Goal: Task Accomplishment & Management: Use online tool/utility

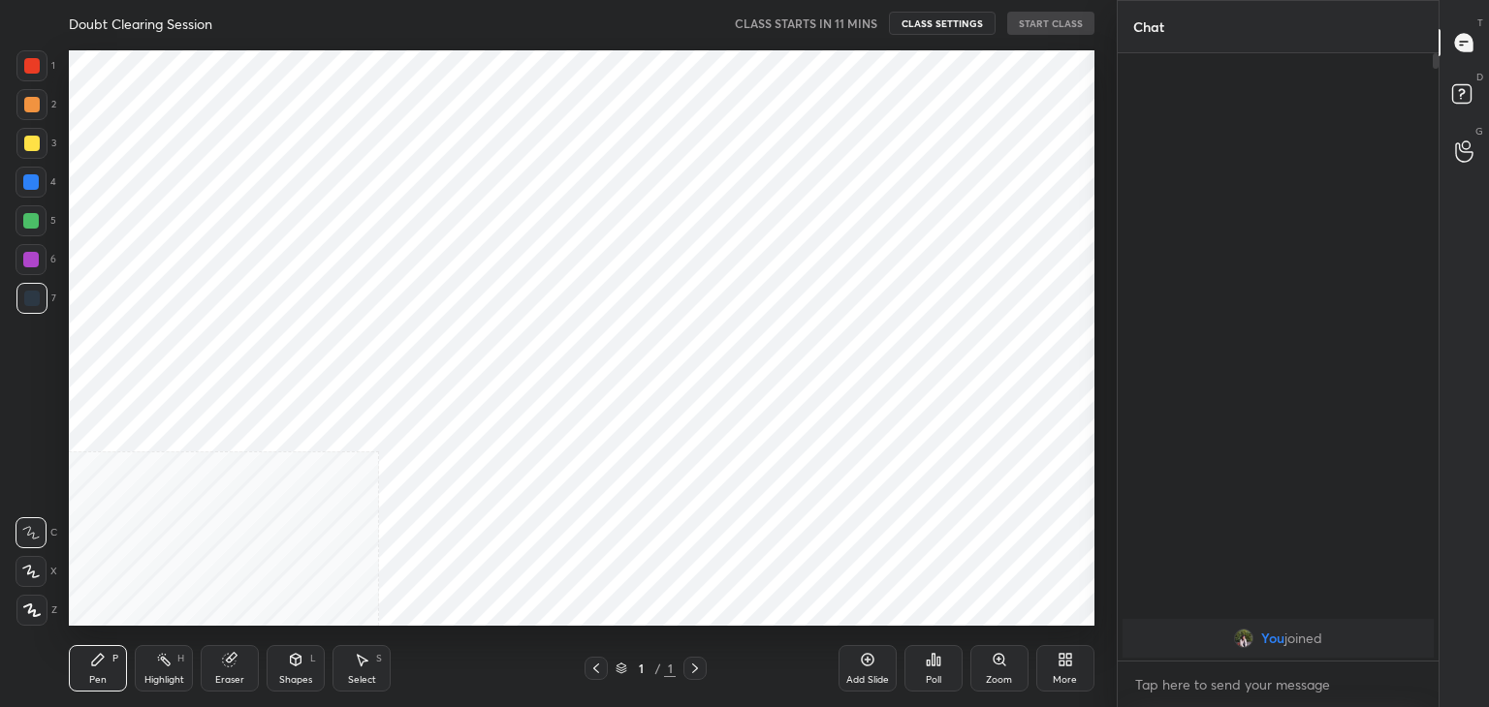
scroll to position [96332, 95878]
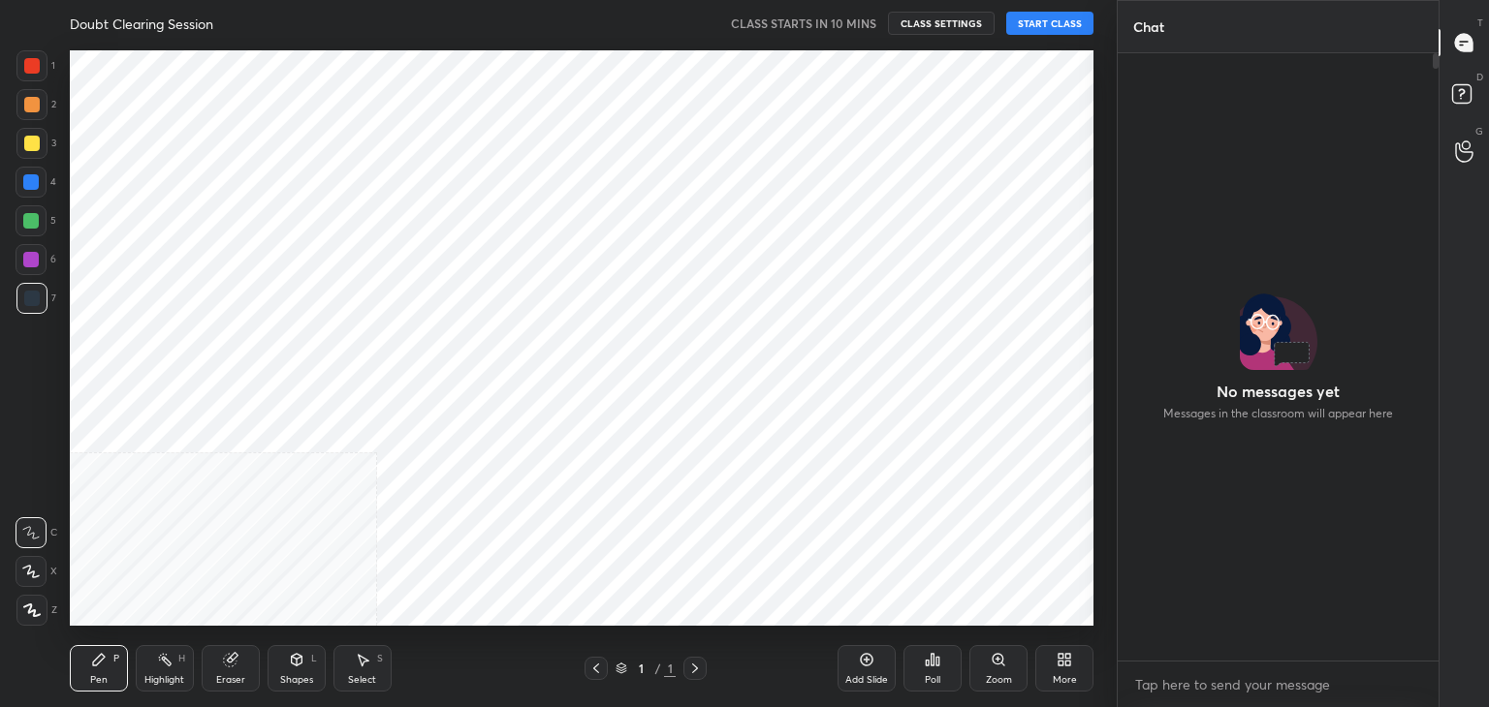
scroll to position [602, 315]
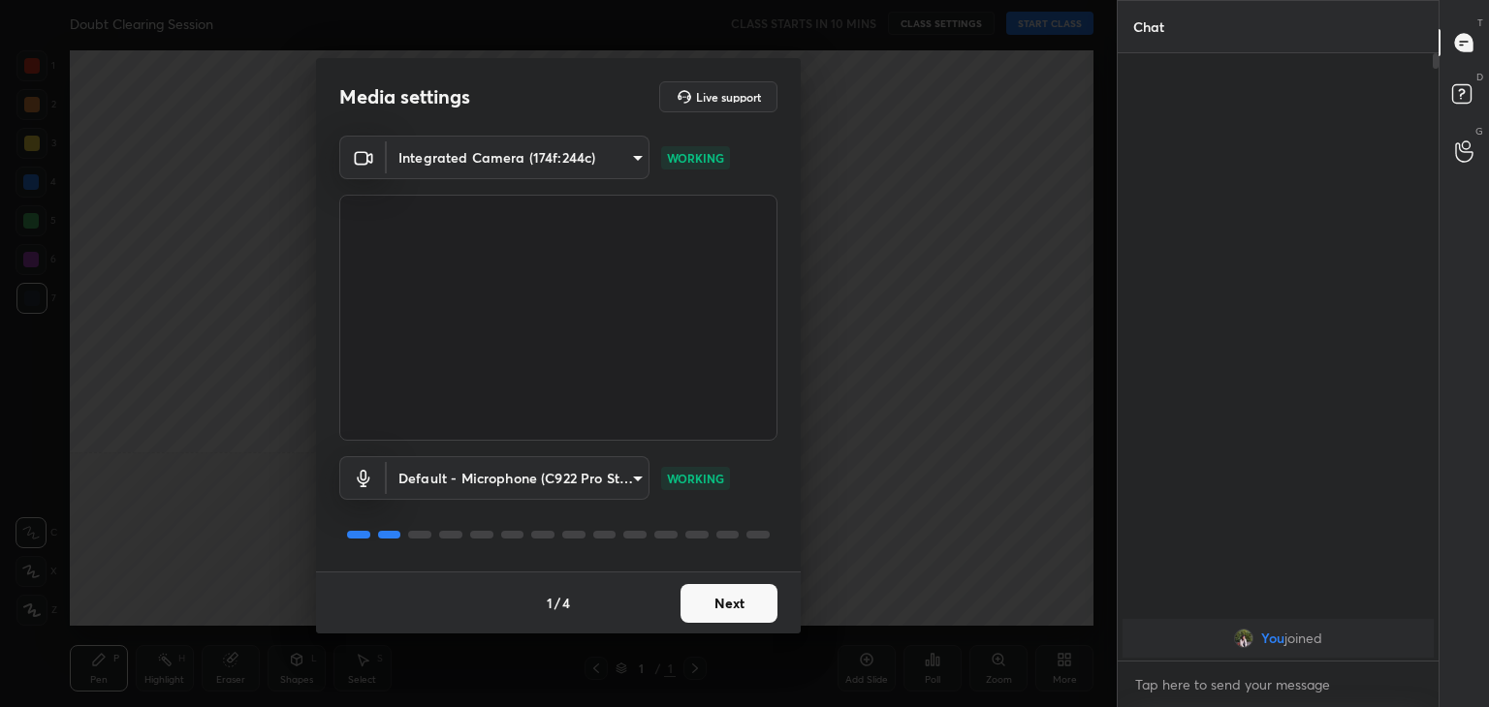
click at [476, 144] on body "1 2 3 4 5 6 7 C X Z C X Z E E Erase all H H Doubt Clearing Session CLASS STARTS…" at bounding box center [744, 353] width 1489 height 707
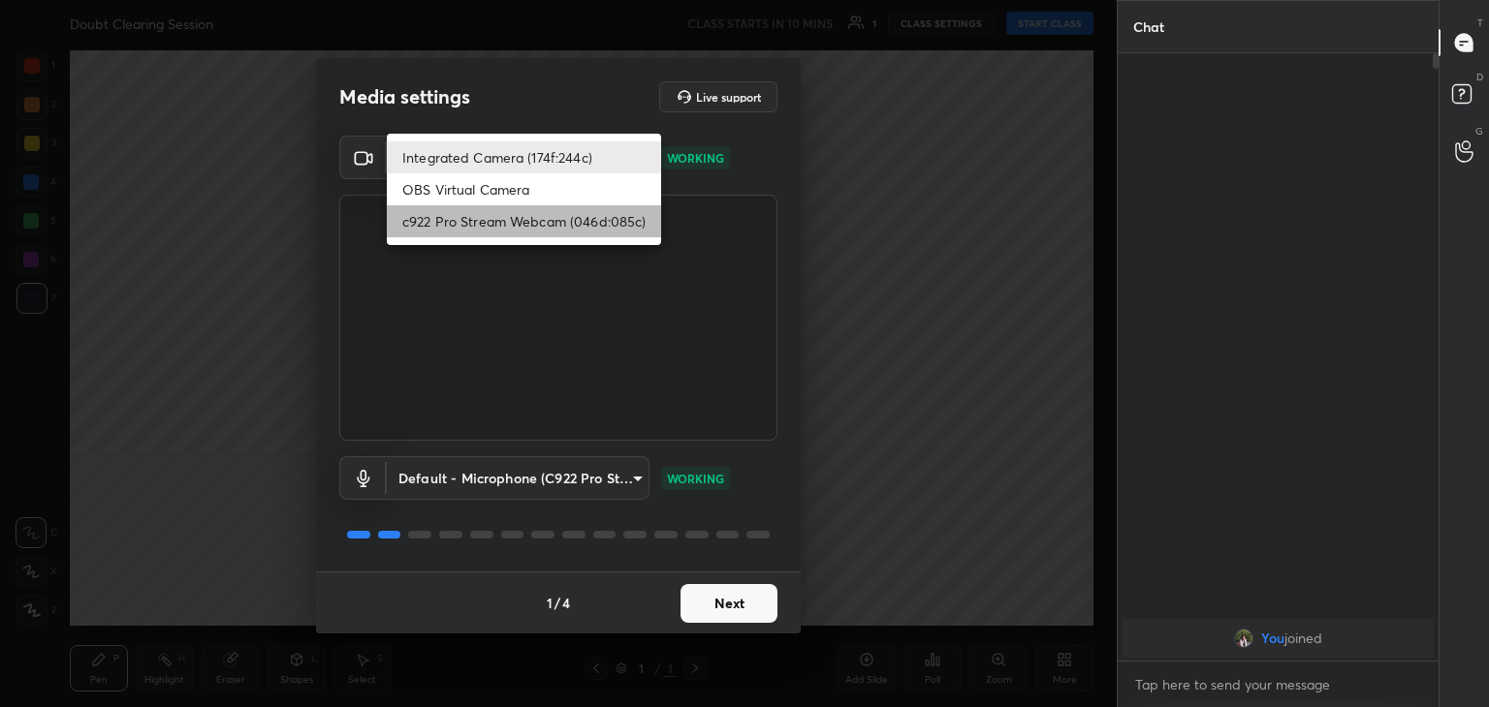
click at [531, 227] on li "c922 Pro Stream Webcam (046d:085c)" at bounding box center [524, 221] width 274 height 32
type input "f7e14f9eae584019fac656853839b828de9642280aac3f5edf549983189ec2f9"
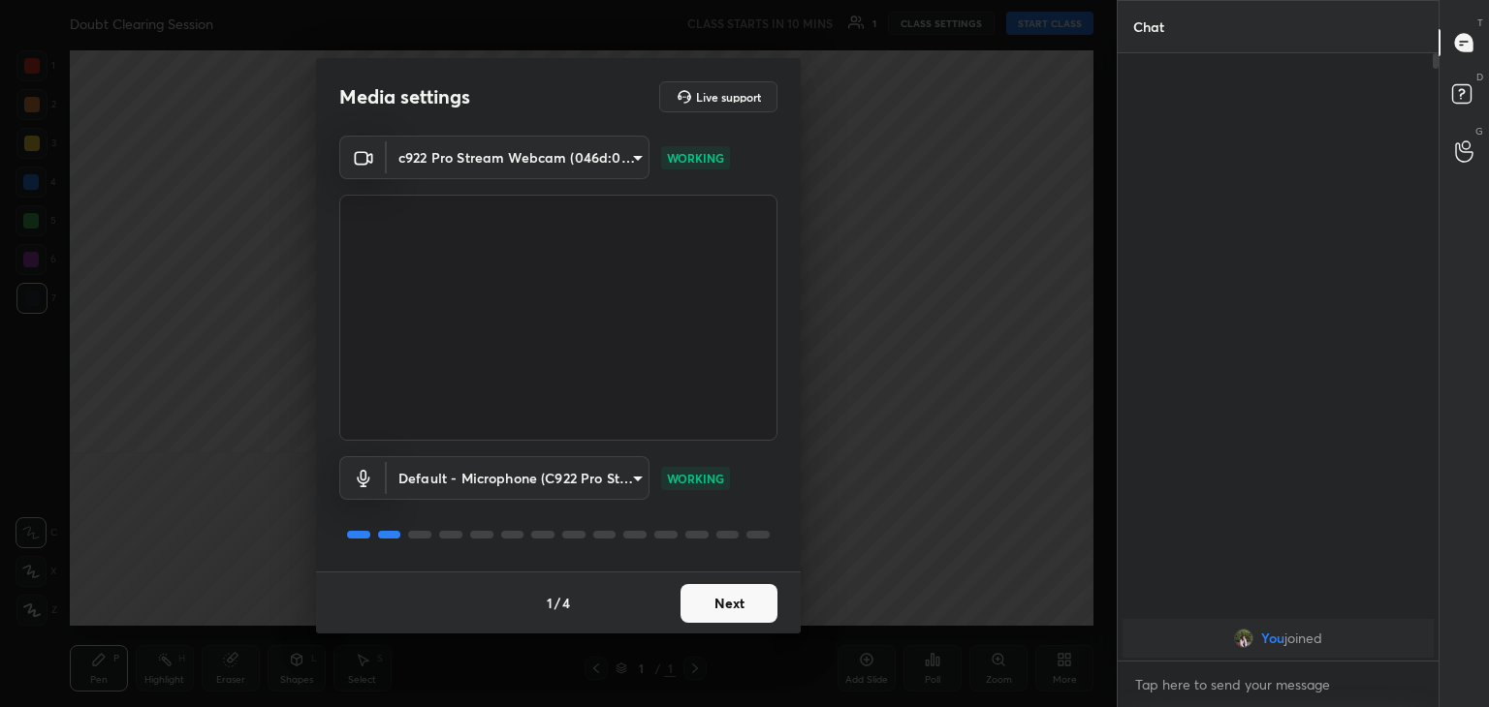
click at [756, 610] on button "Next" at bounding box center [728, 603] width 97 height 39
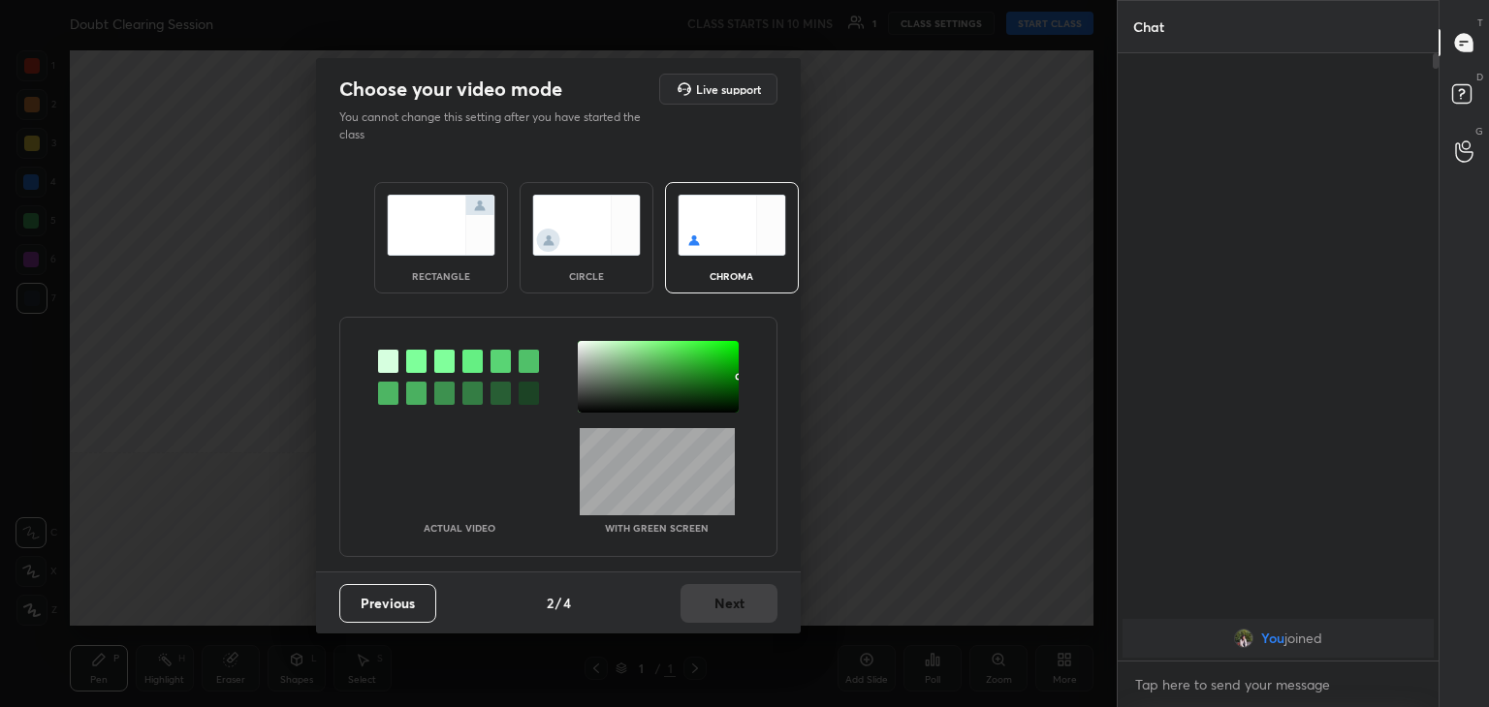
click at [582, 231] on img at bounding box center [586, 225] width 109 height 61
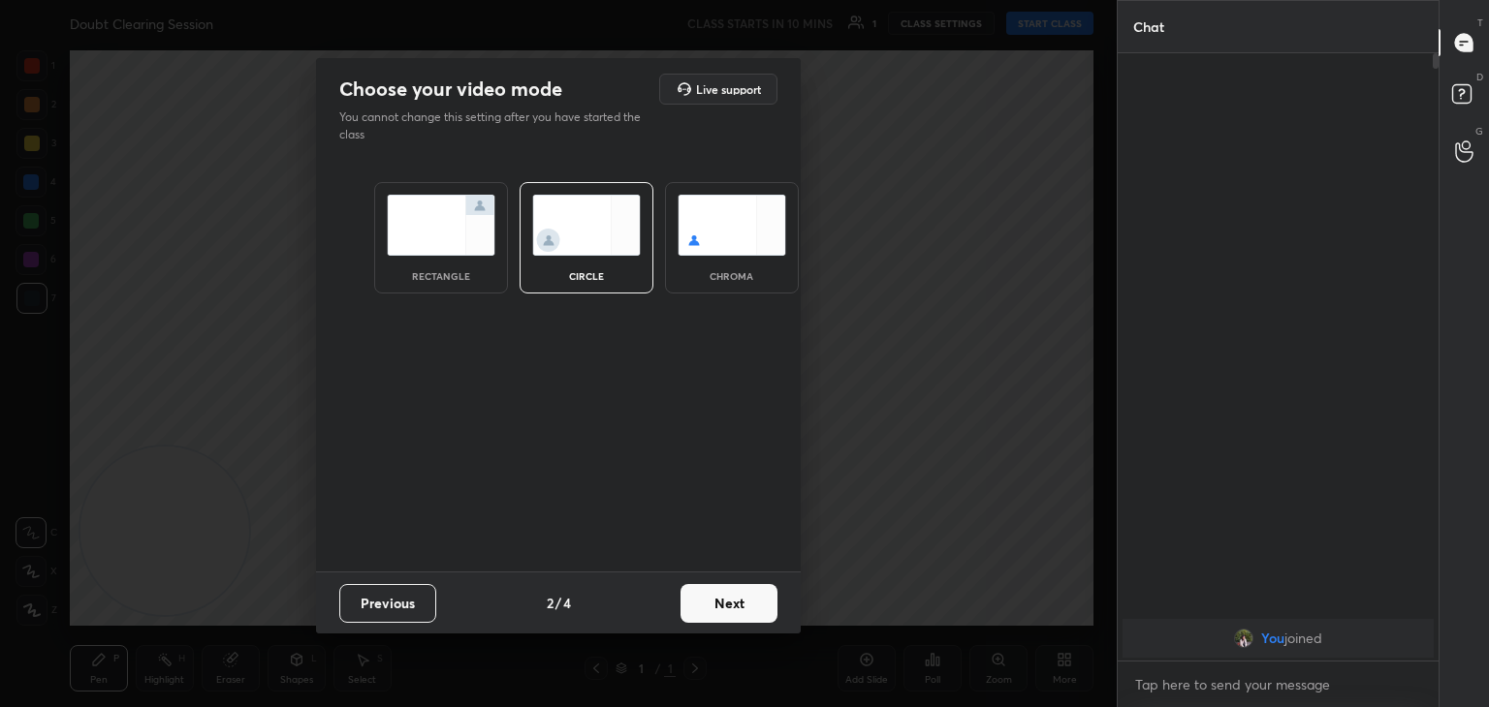
click at [725, 604] on button "Next" at bounding box center [728, 603] width 97 height 39
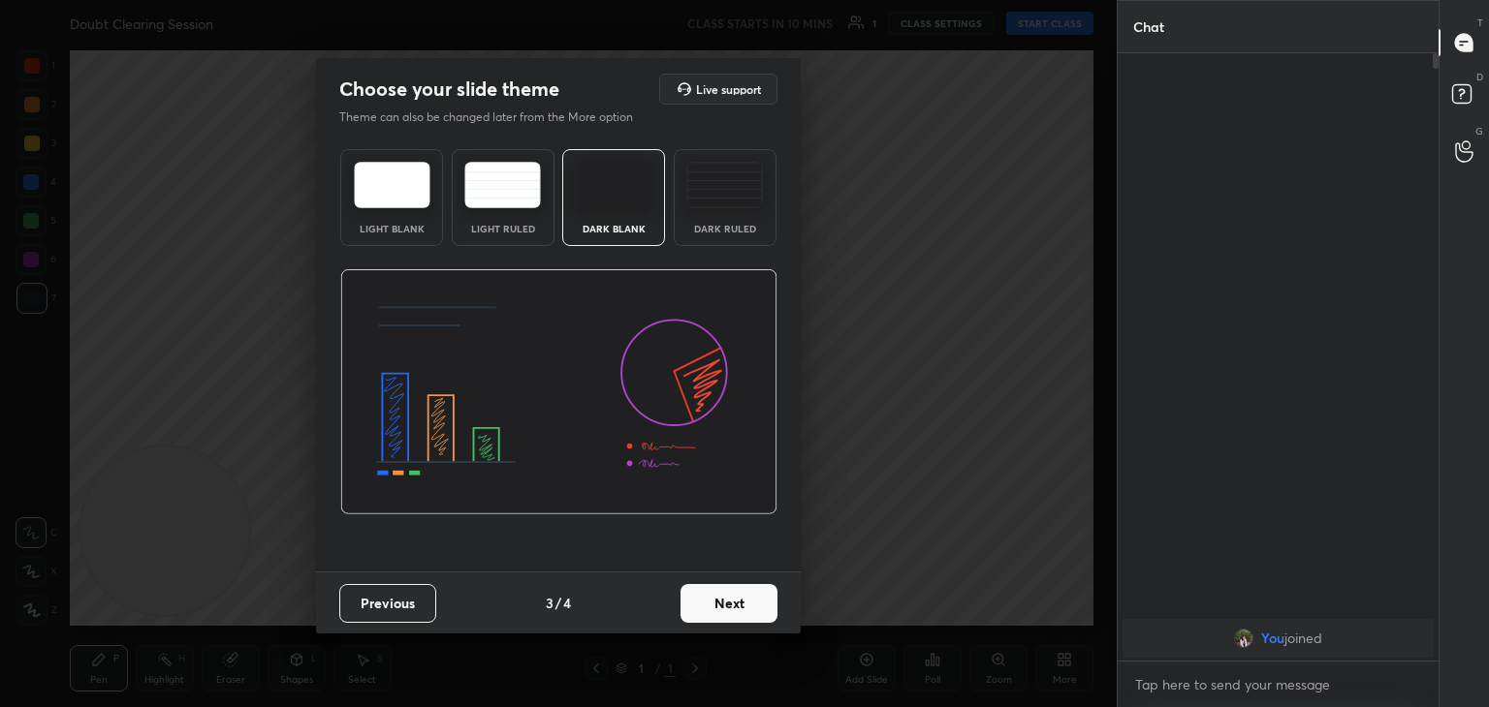
click at [725, 604] on button "Next" at bounding box center [728, 603] width 97 height 39
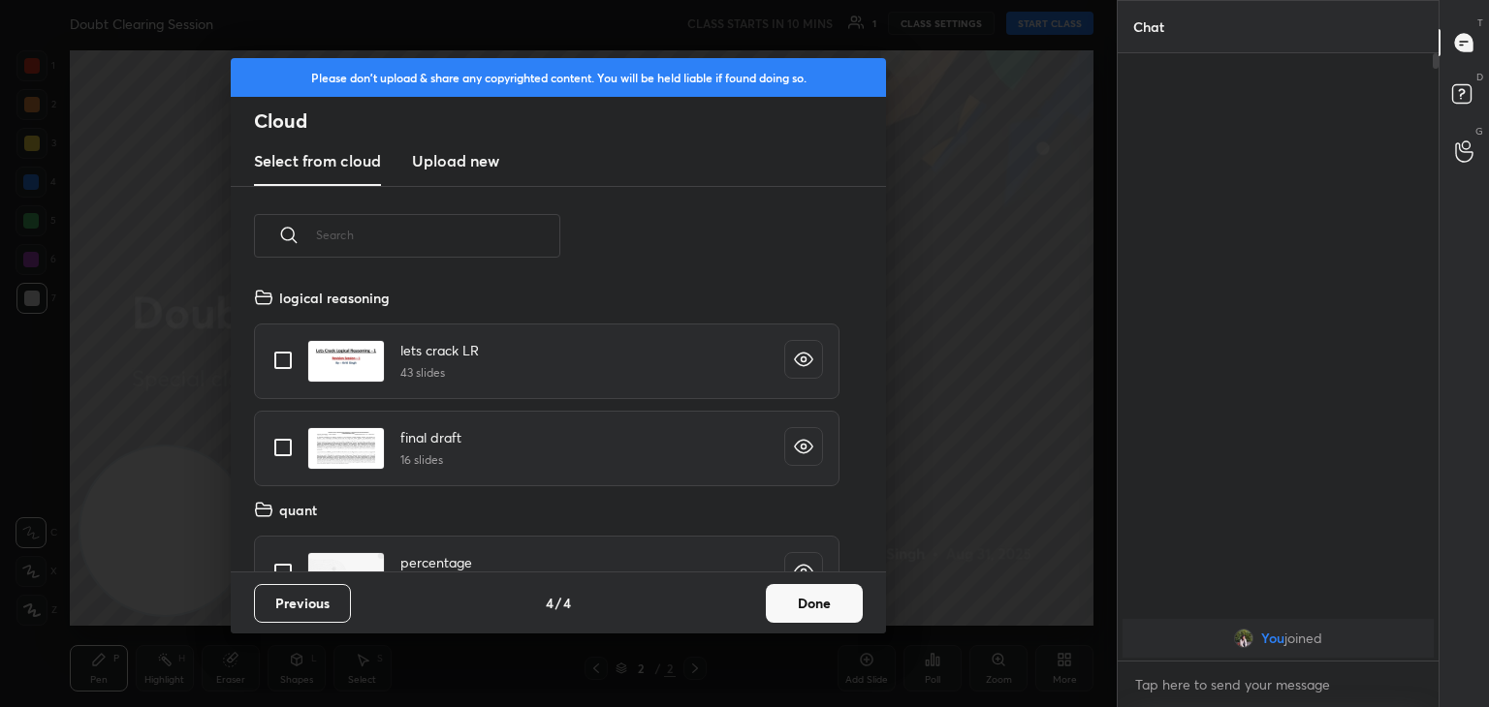
click at [817, 584] on button "Done" at bounding box center [814, 603] width 97 height 39
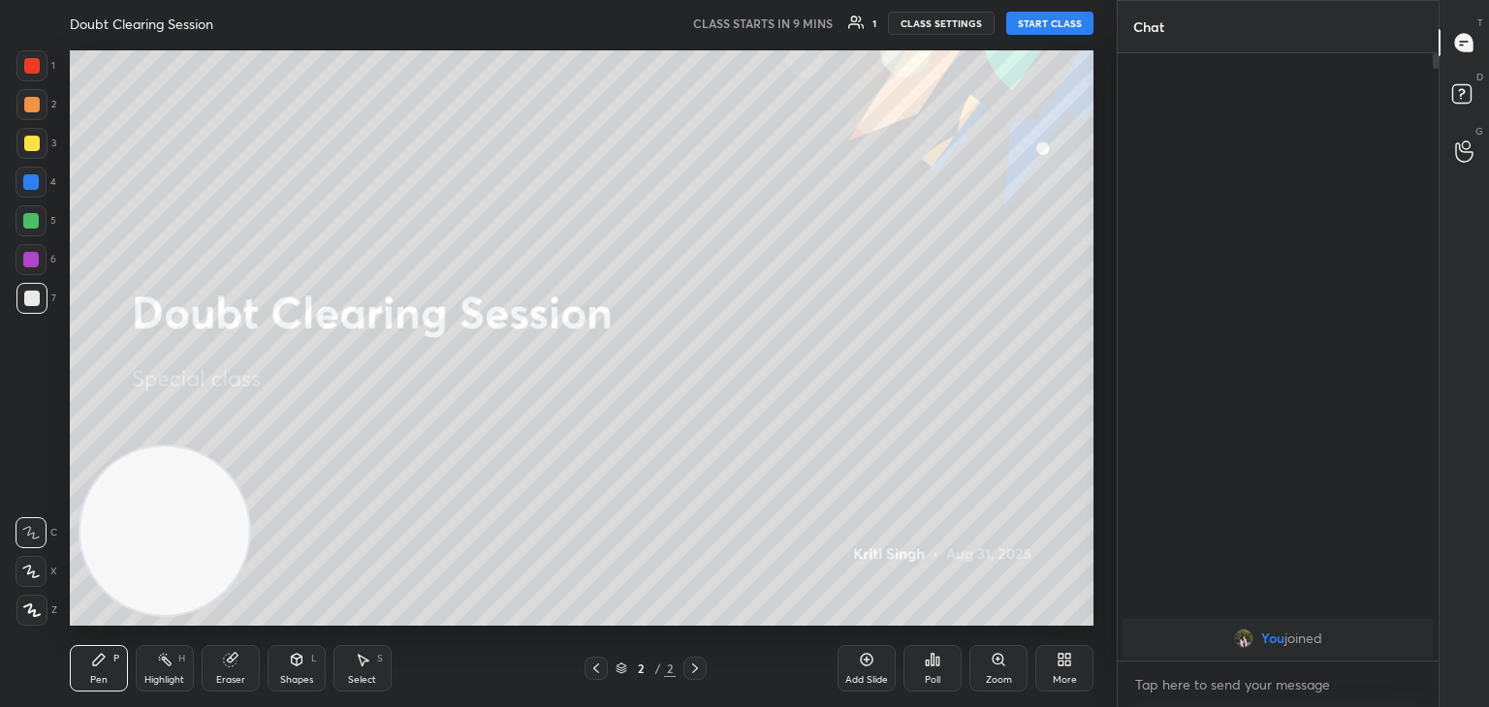
click at [1053, 22] on button "START CLASS" at bounding box center [1049, 23] width 87 height 23
click at [1066, 670] on div "More" at bounding box center [1064, 668] width 58 height 47
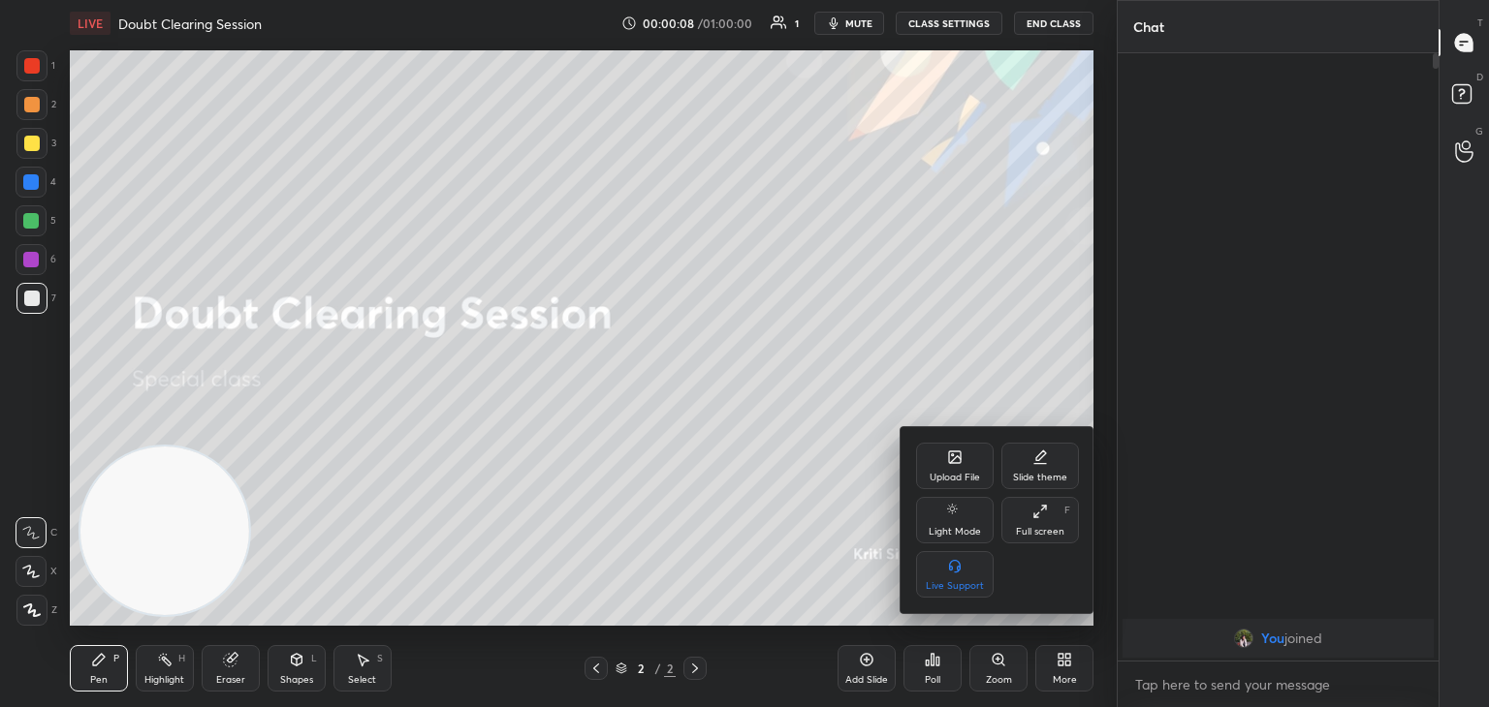
click at [950, 466] on div "Upload File" at bounding box center [955, 466] width 78 height 47
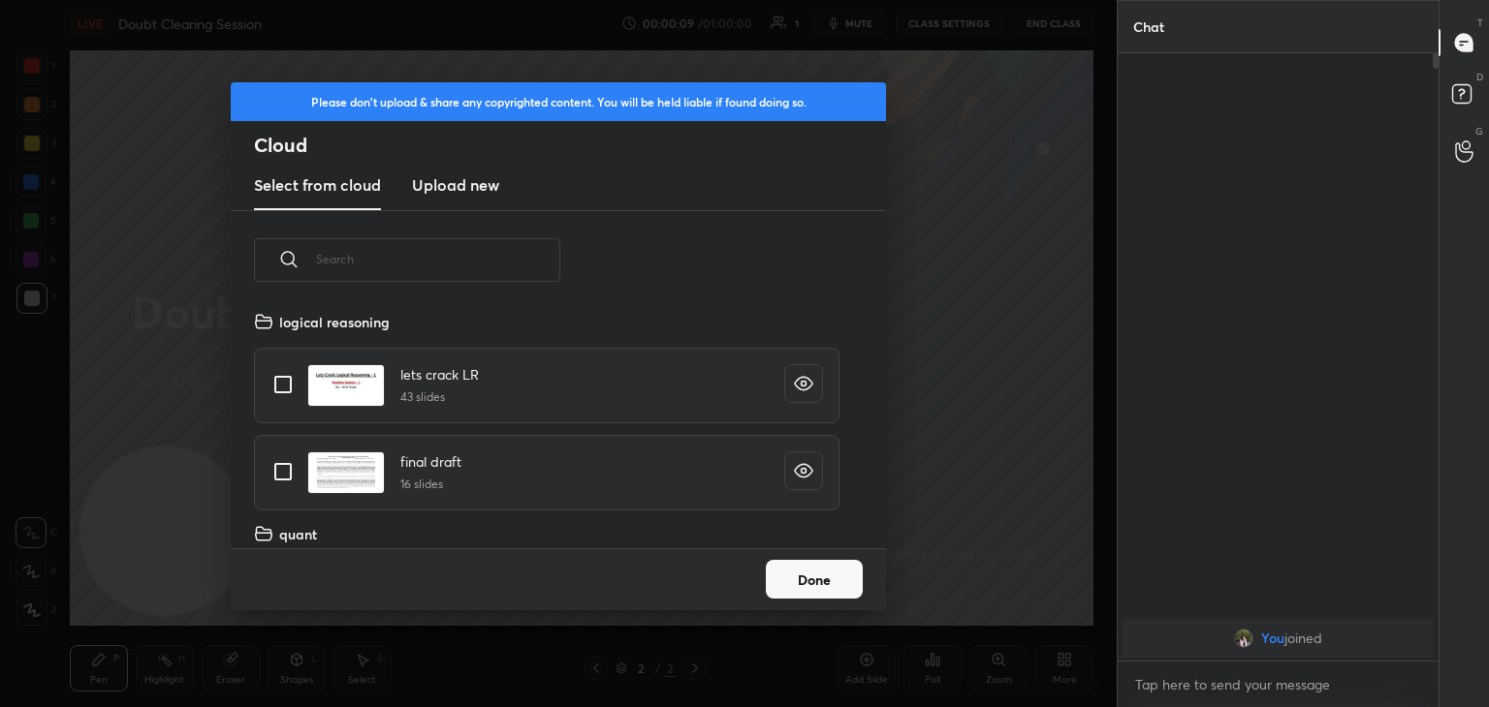
scroll to position [238, 622]
click at [478, 189] on h3 "Upload new" at bounding box center [455, 184] width 87 height 23
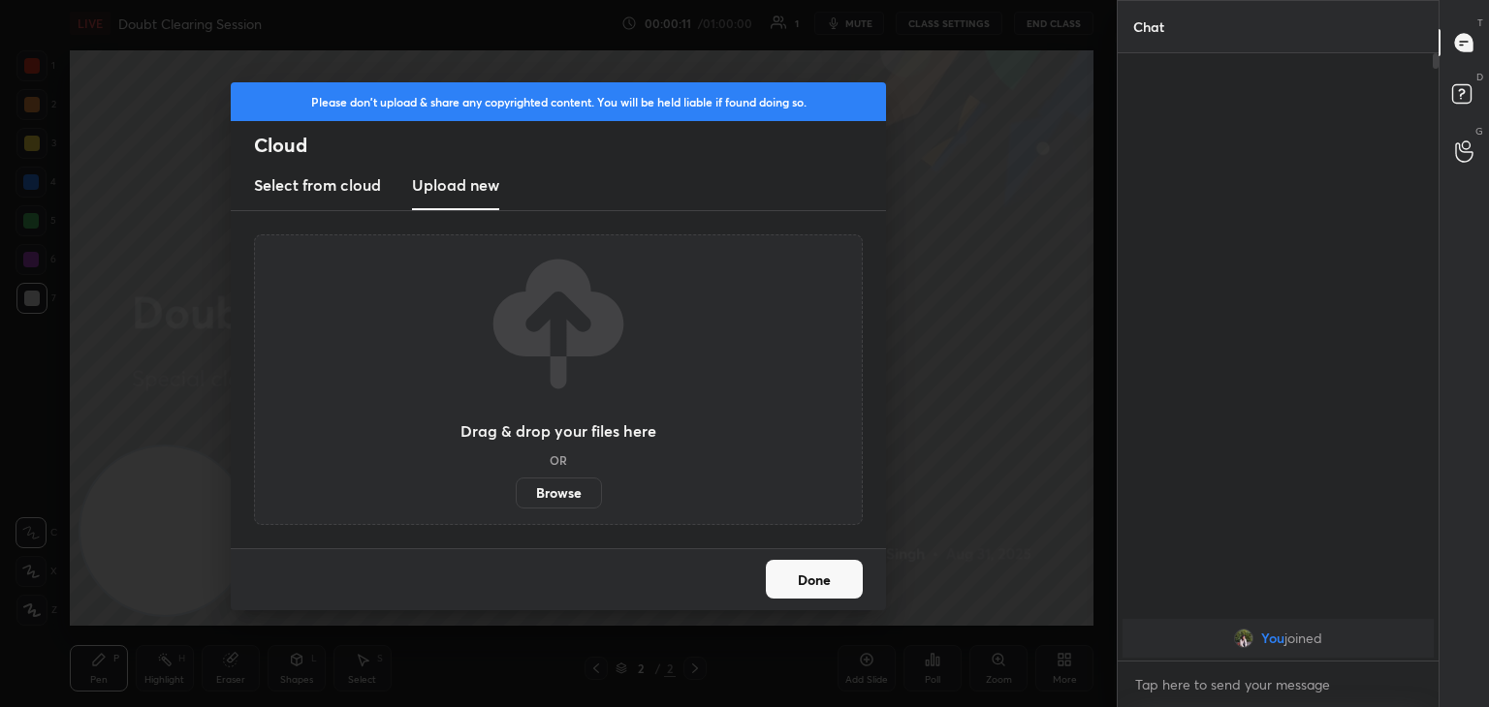
click at [547, 487] on label "Browse" at bounding box center [559, 493] width 86 height 31
click at [516, 487] on input "Browse" at bounding box center [516, 493] width 0 height 31
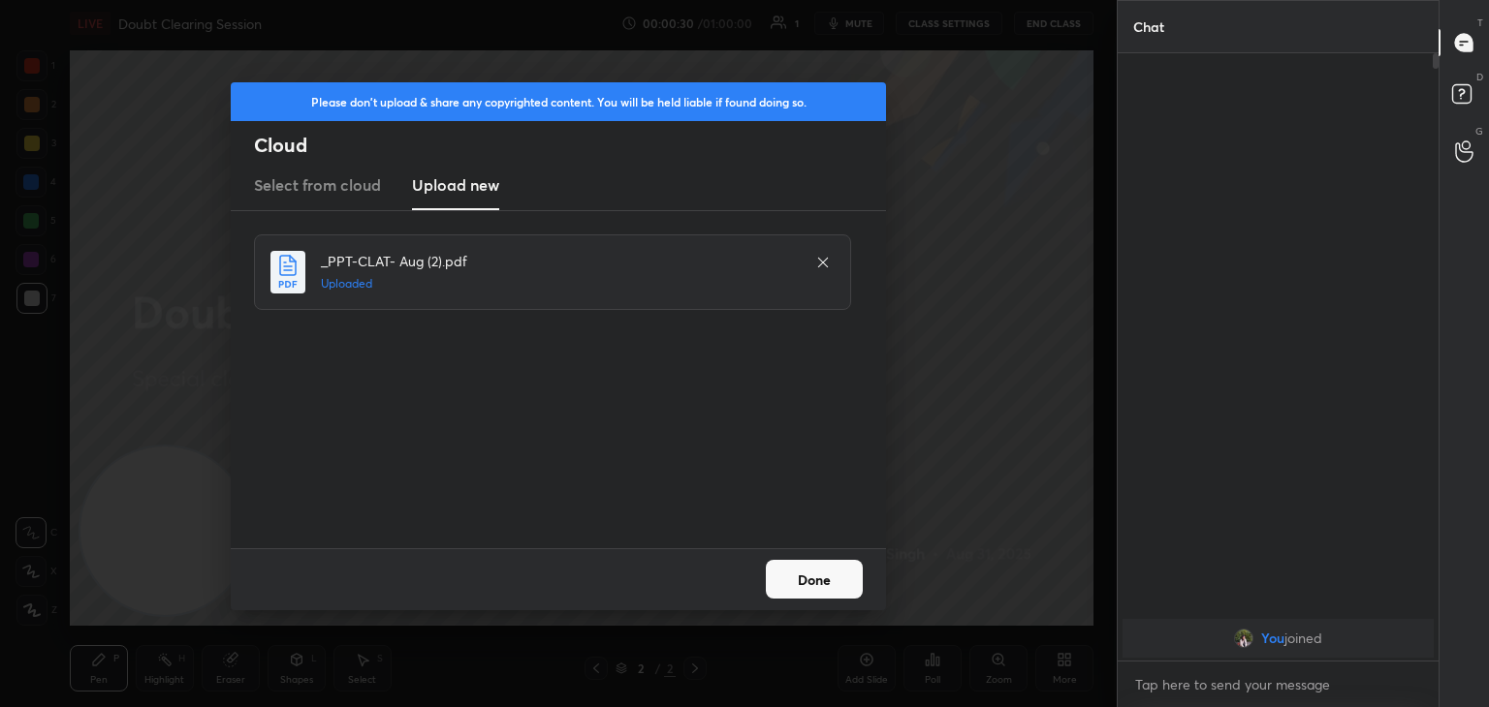
click at [818, 589] on button "Done" at bounding box center [814, 579] width 97 height 39
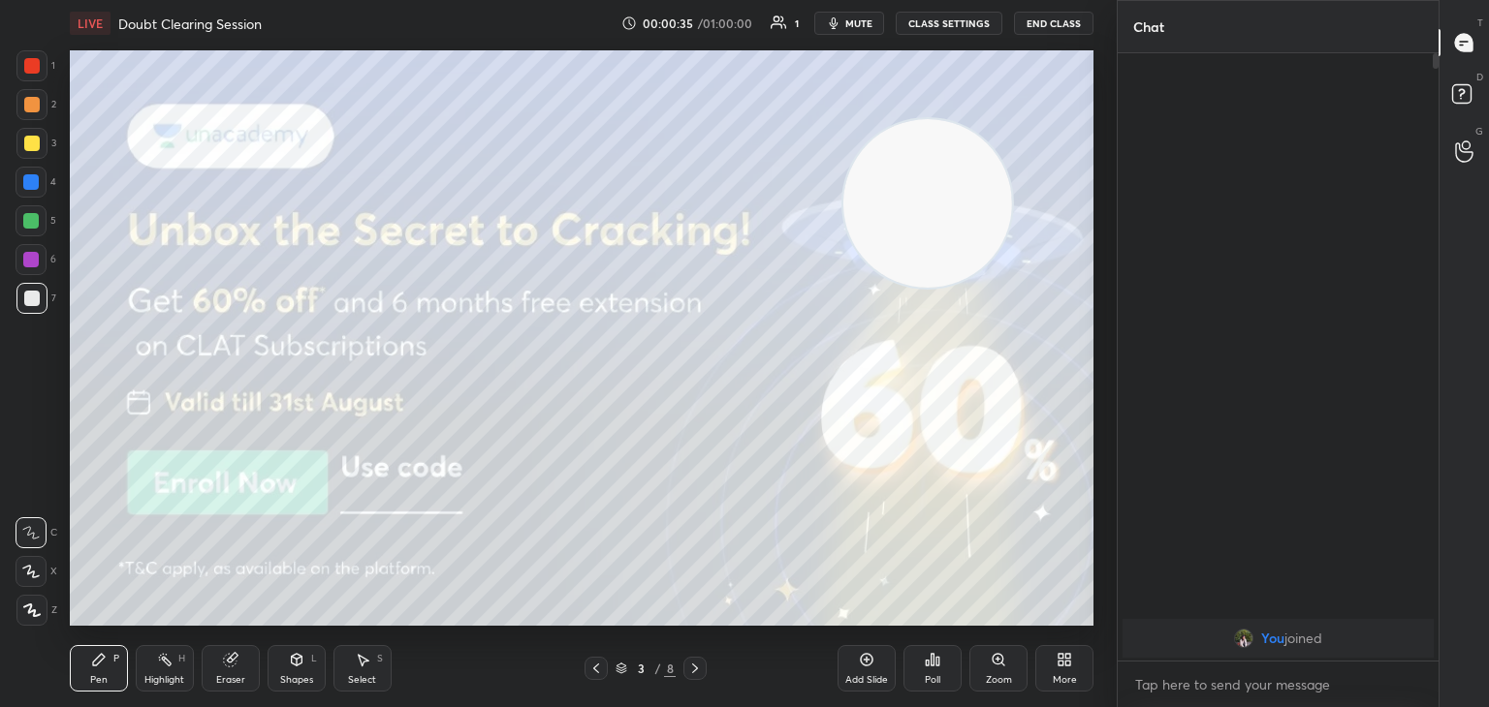
drag, startPoint x: 197, startPoint y: 472, endPoint x: 1190, endPoint y: 32, distance: 1086.5
click at [1190, 32] on div "1 2 3 4 5 6 7 C X Z C X Z E E Erase all H H LIVE Doubt Clearing Session 00:00:3…" at bounding box center [744, 353] width 1489 height 707
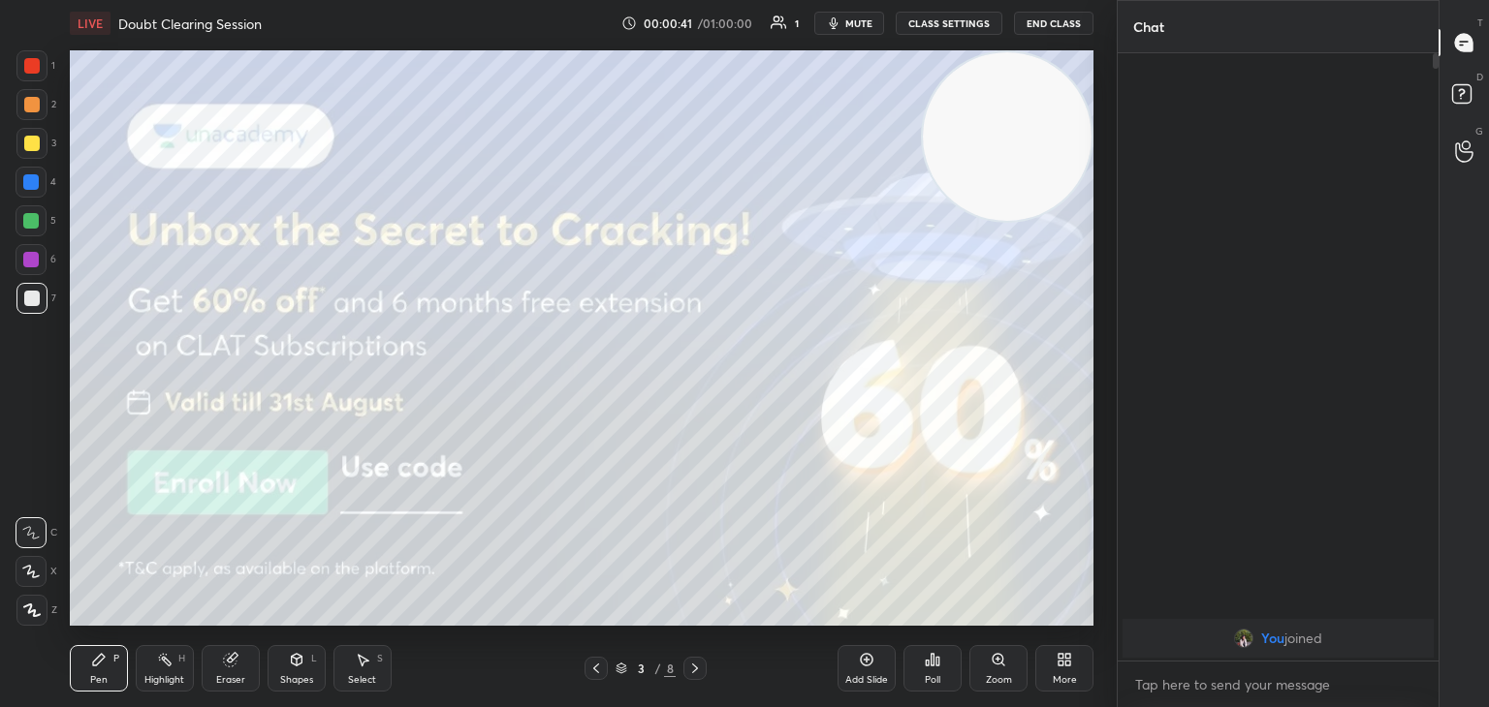
click at [867, 24] on span "mute" at bounding box center [858, 23] width 27 height 14
click at [845, 30] on button "unmute" at bounding box center [849, 23] width 70 height 23
click at [698, 676] on icon at bounding box center [695, 669] width 16 height 16
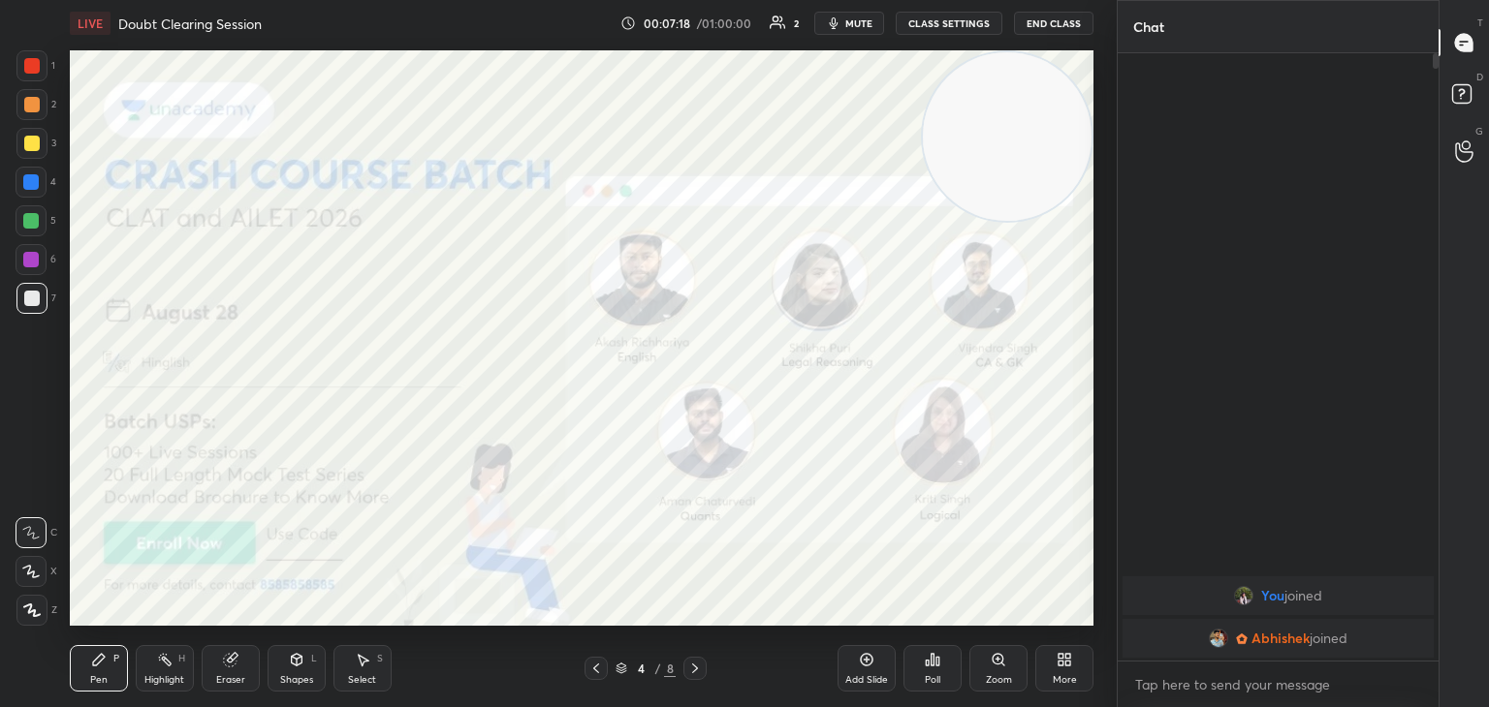
click at [39, 63] on div at bounding box center [32, 66] width 16 height 16
click at [36, 63] on div at bounding box center [32, 66] width 16 height 16
click at [35, 584] on div at bounding box center [31, 571] width 31 height 31
click at [1051, 24] on button "End Class" at bounding box center [1053, 23] width 79 height 23
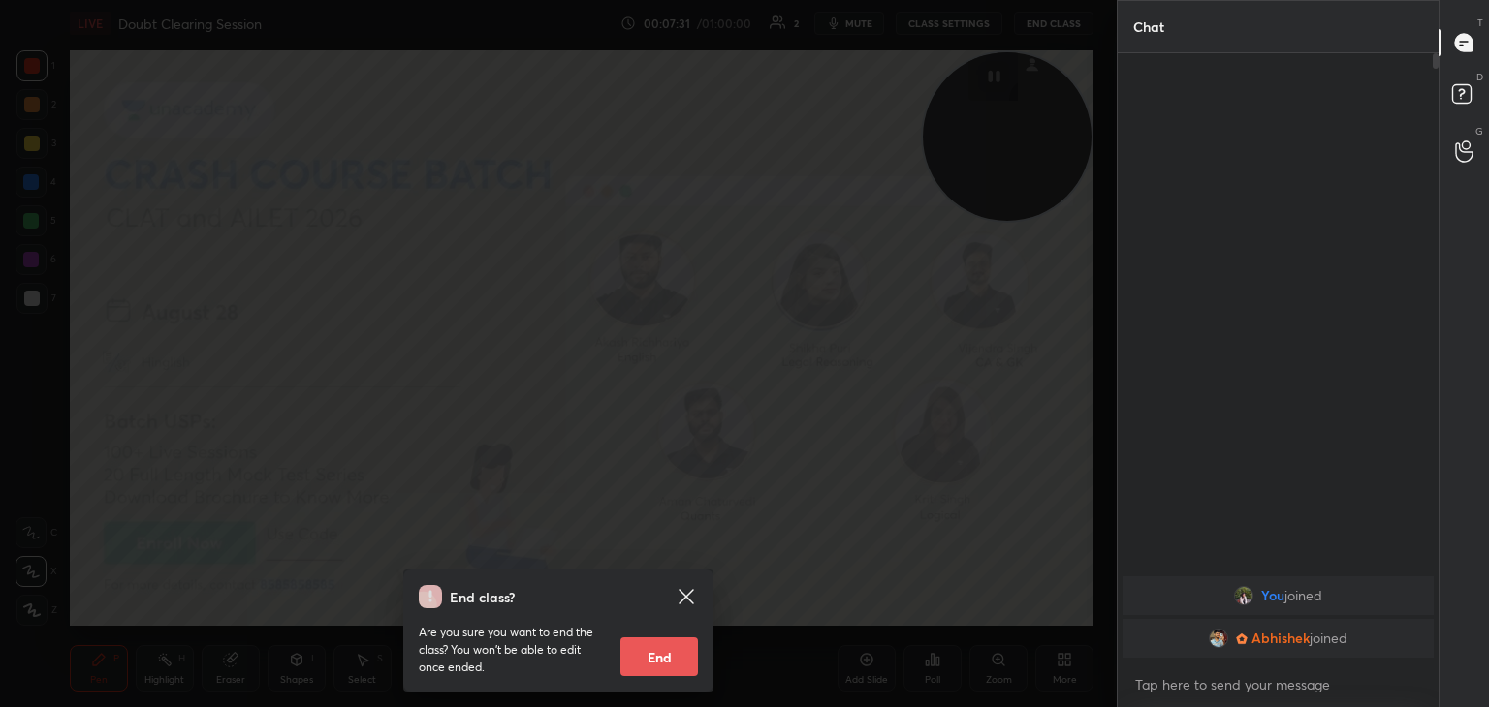
click at [483, 444] on div "End class? Are you sure you want to end the class? You won’t be able to edit on…" at bounding box center [558, 353] width 1116 height 707
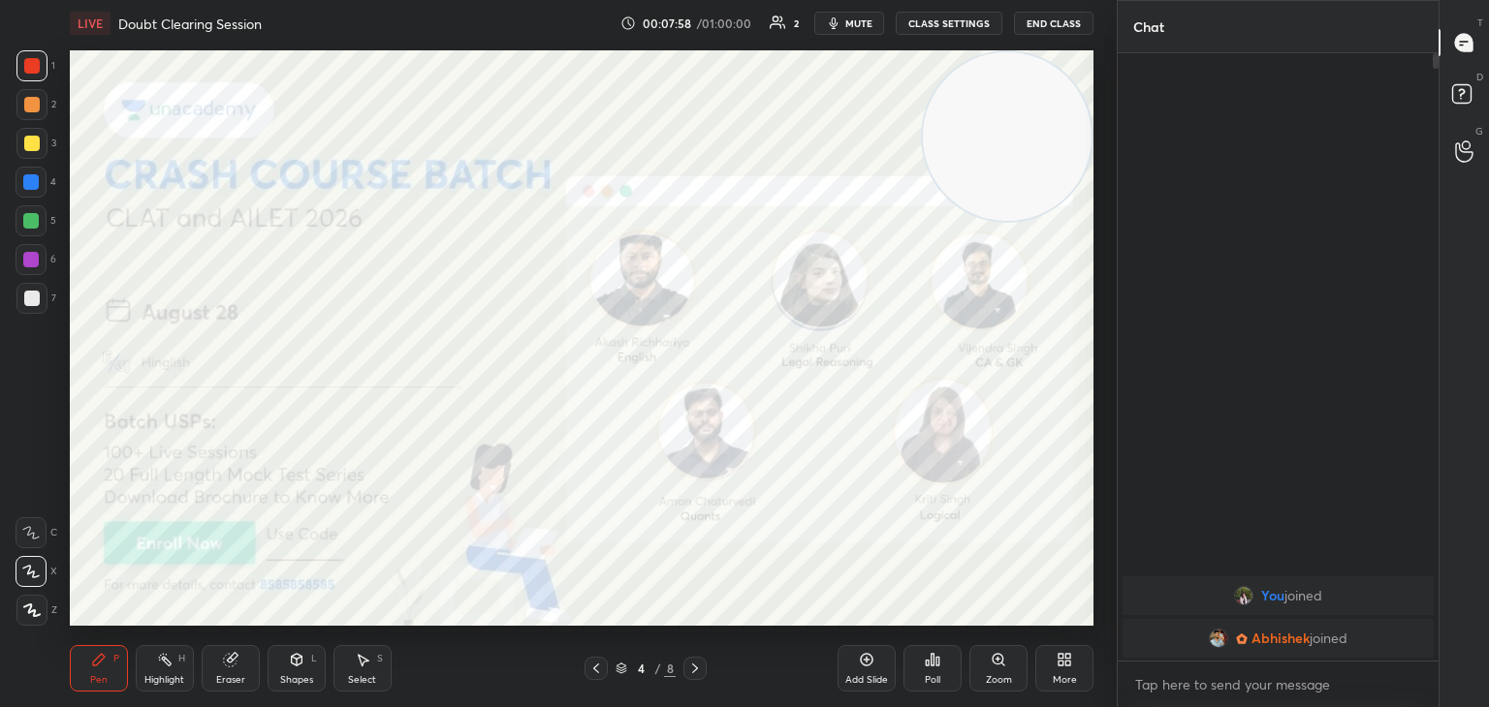
click at [694, 671] on icon at bounding box center [695, 669] width 16 height 16
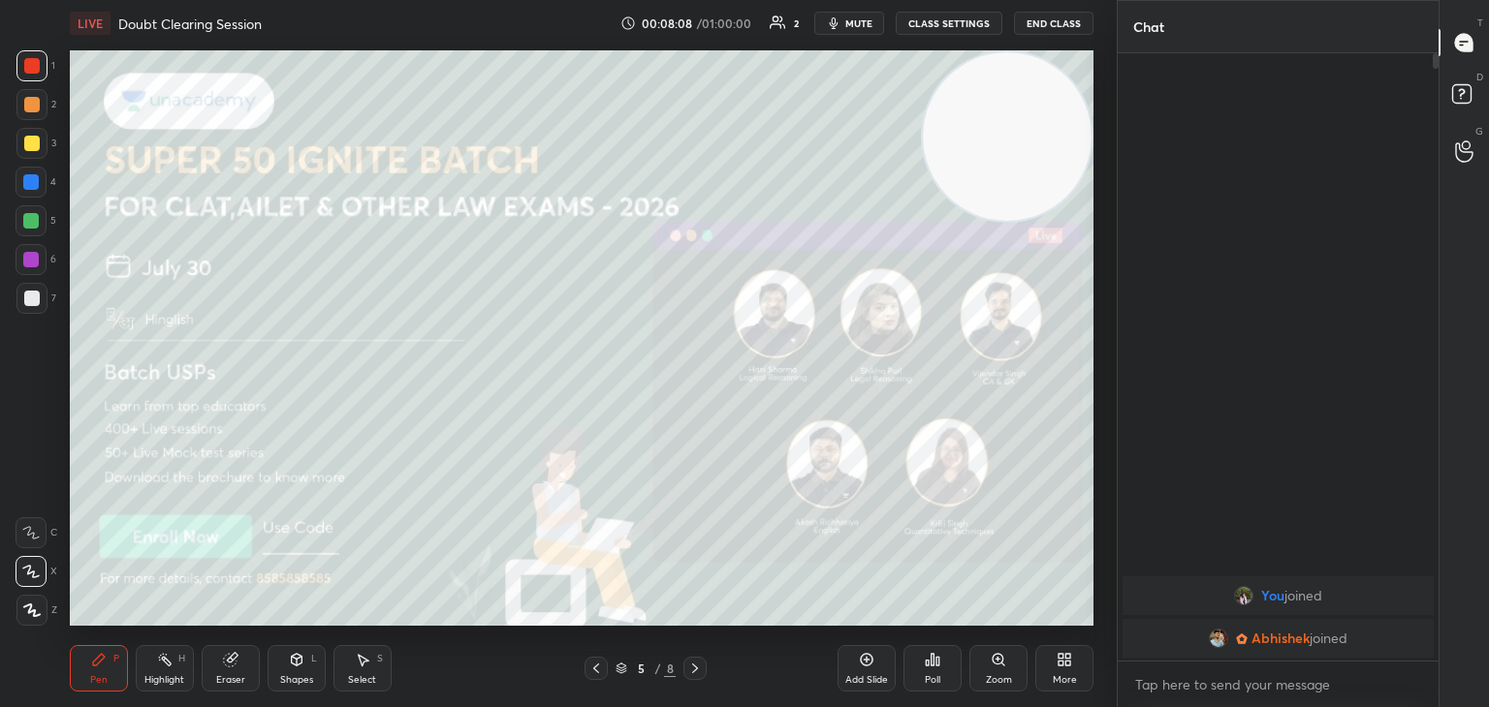
click at [702, 676] on icon at bounding box center [695, 669] width 16 height 16
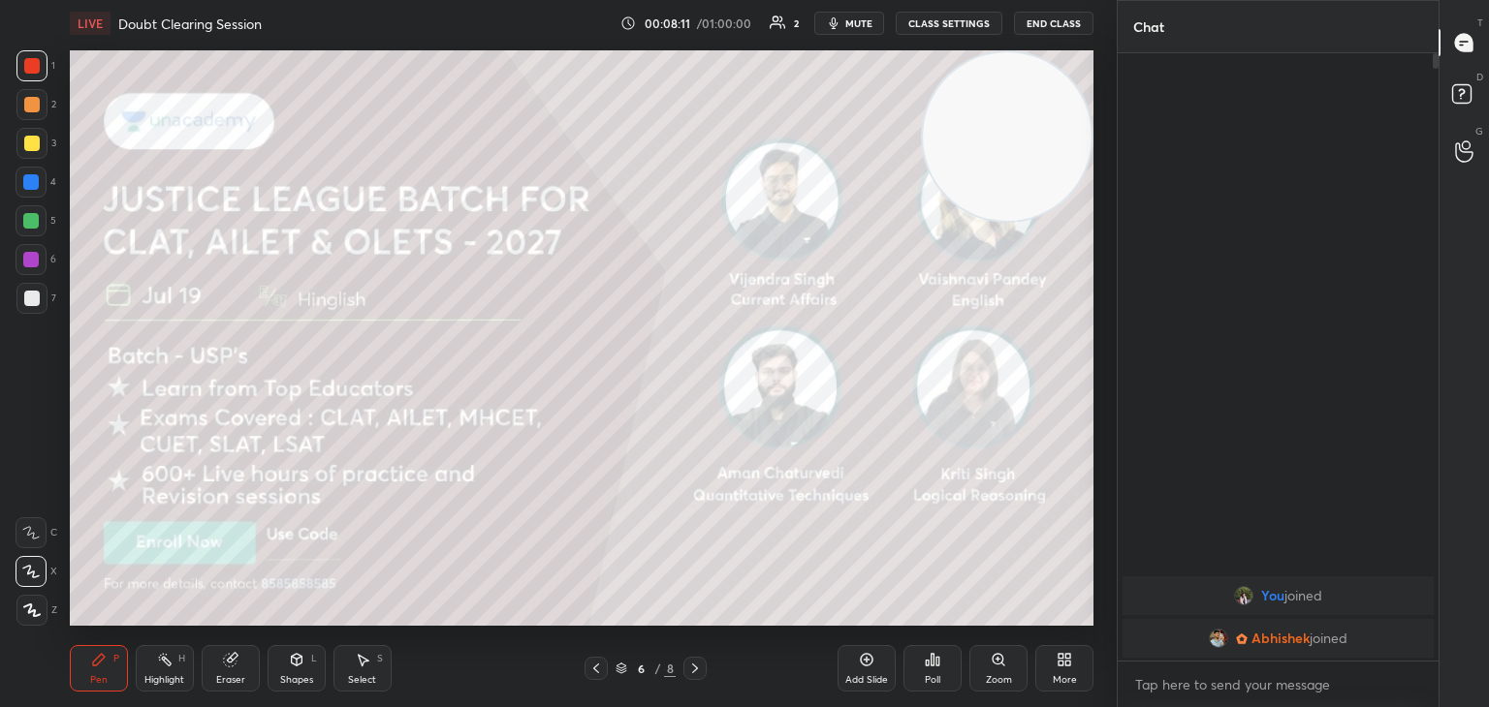
click at [692, 679] on div at bounding box center [694, 668] width 23 height 23
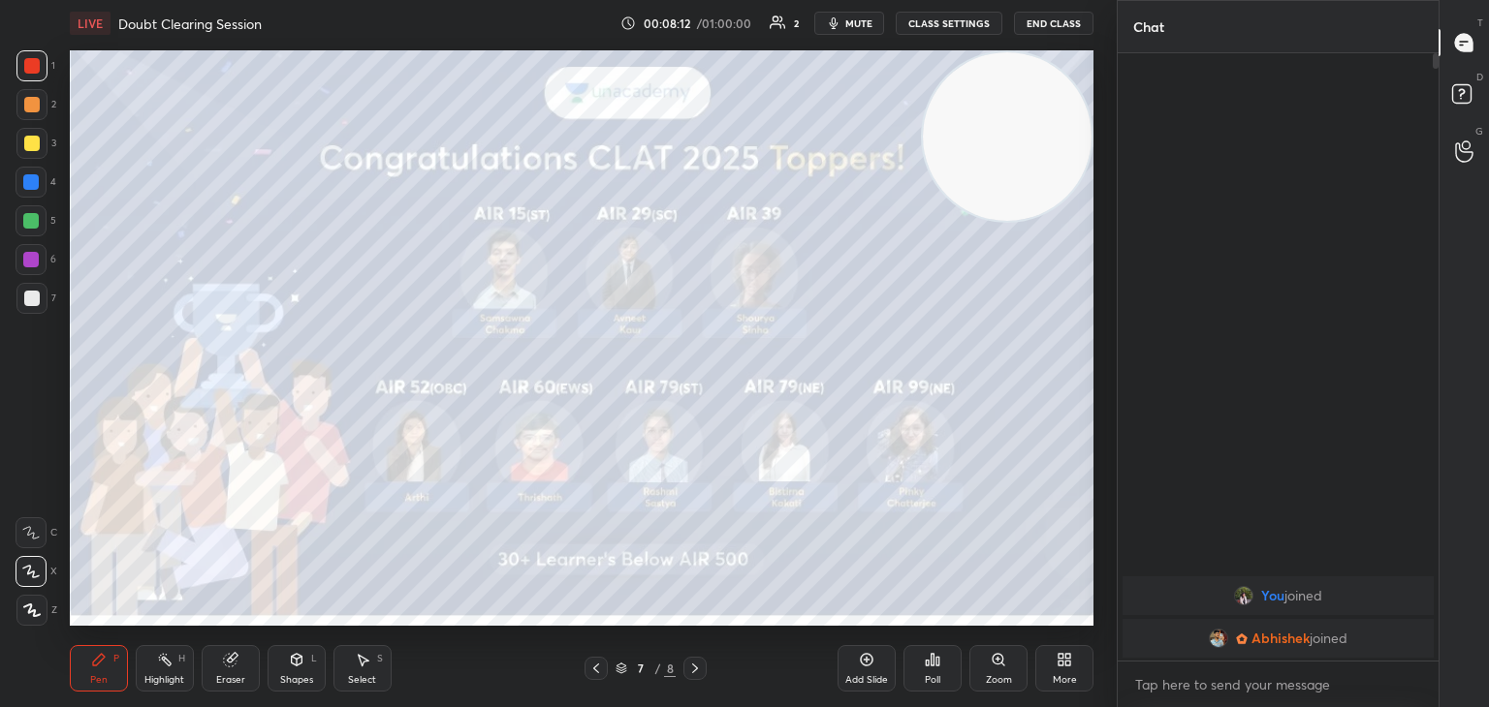
click at [694, 673] on icon at bounding box center [695, 669] width 16 height 16
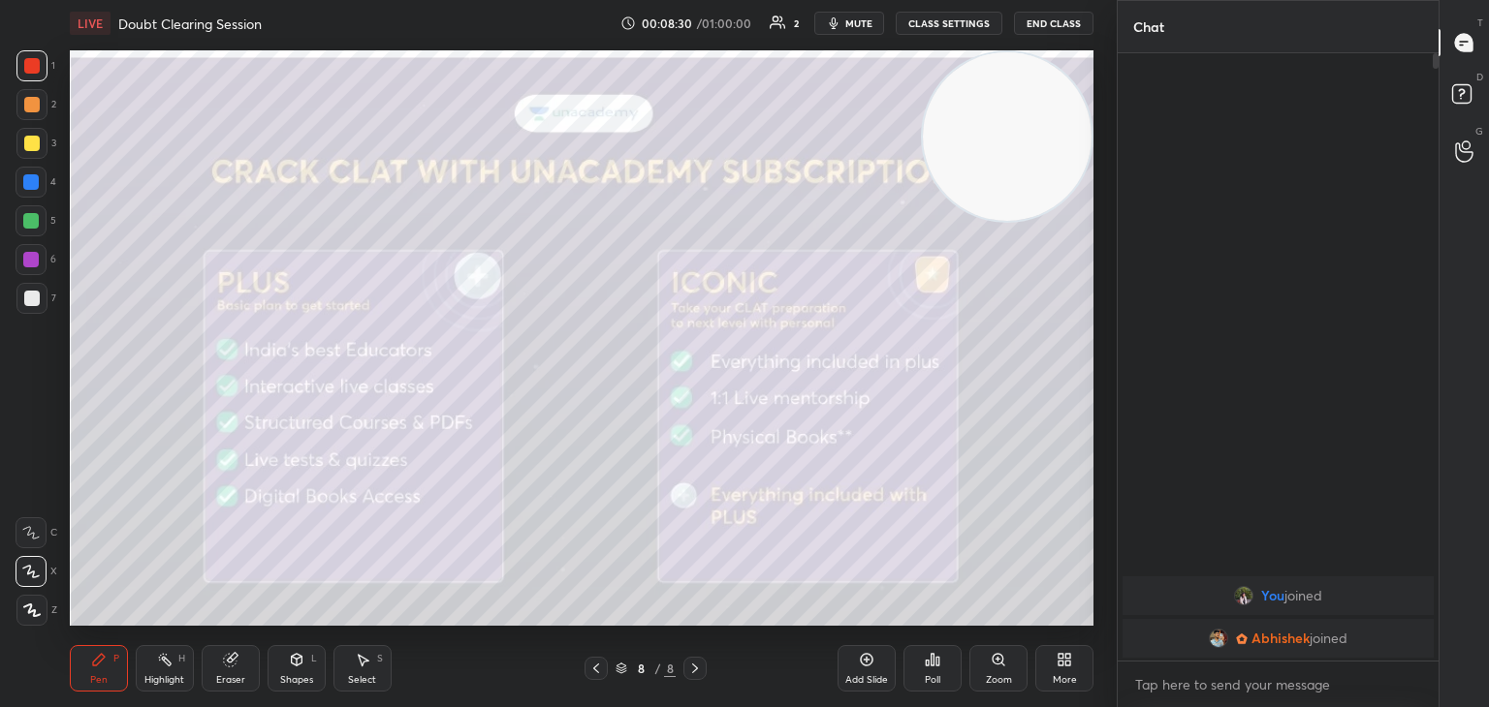
click at [694, 675] on icon at bounding box center [695, 669] width 16 height 16
click at [863, 657] on icon at bounding box center [867, 660] width 16 height 16
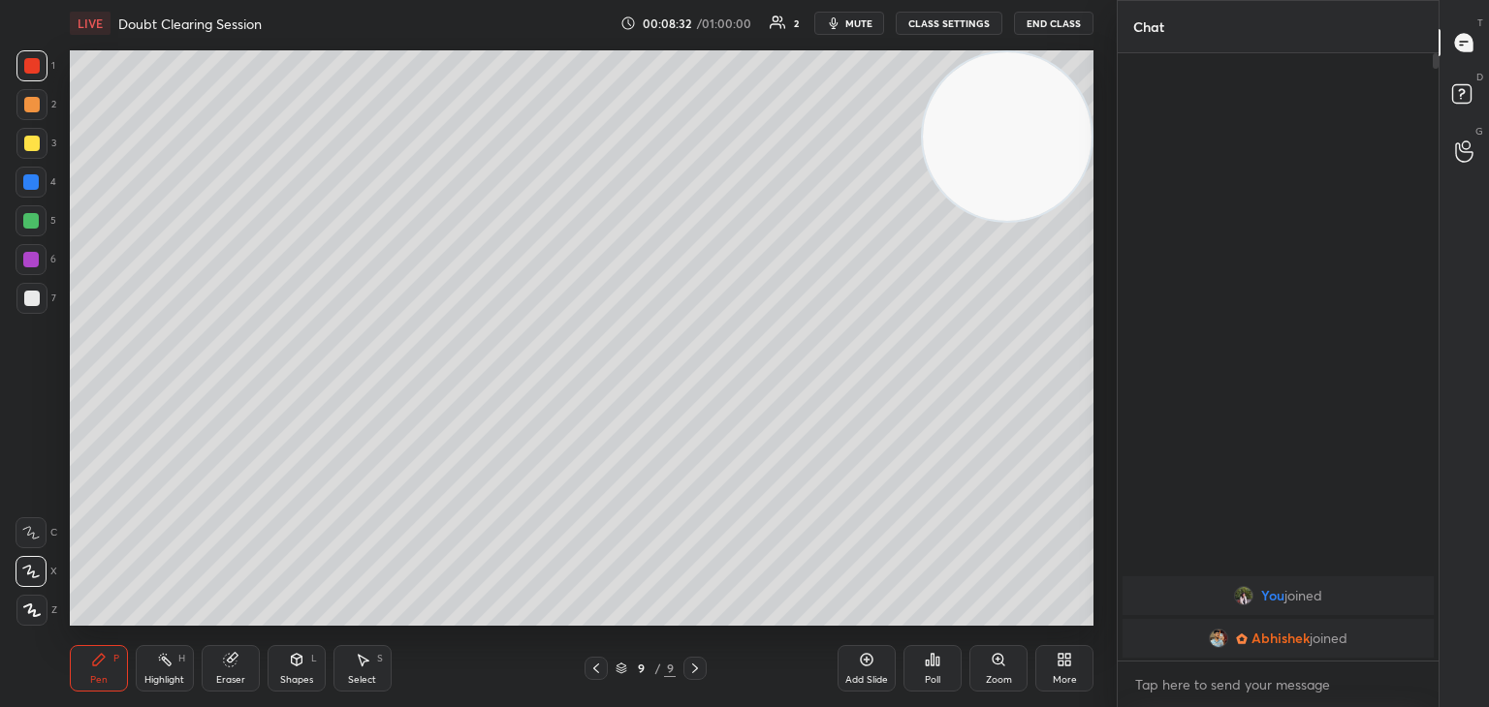
click at [622, 668] on icon at bounding box center [621, 666] width 10 height 5
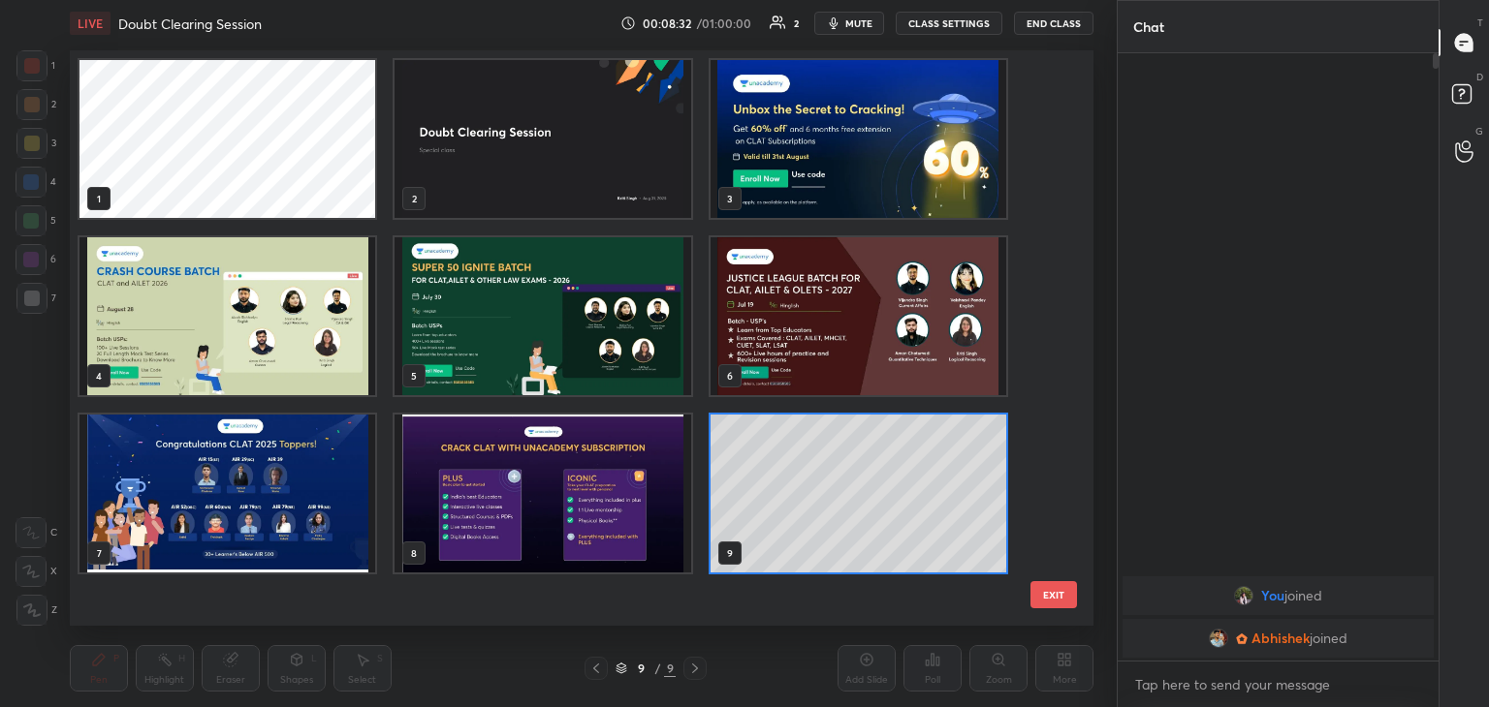
scroll to position [570, 1014]
click at [573, 162] on img "grid" at bounding box center [542, 139] width 296 height 158
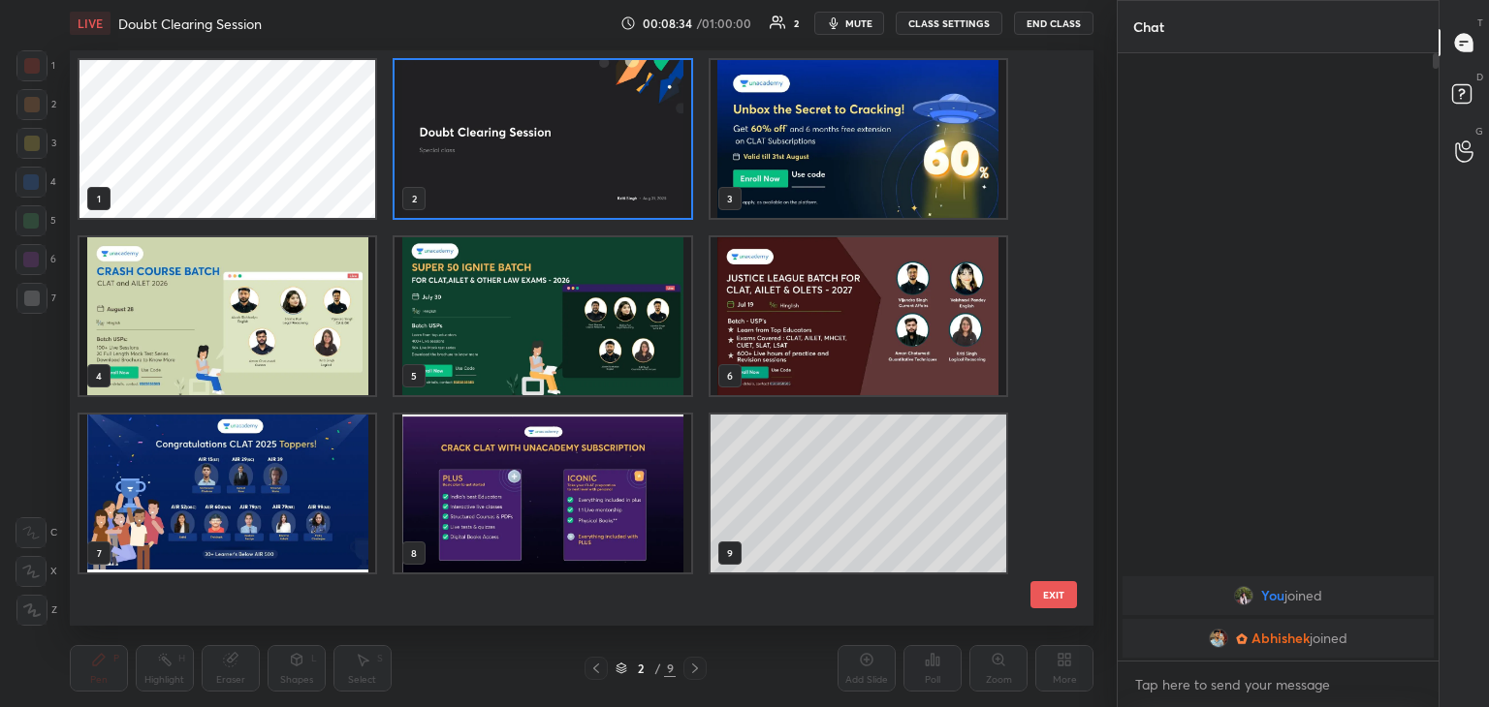
click at [576, 150] on img "grid" at bounding box center [542, 139] width 296 height 158
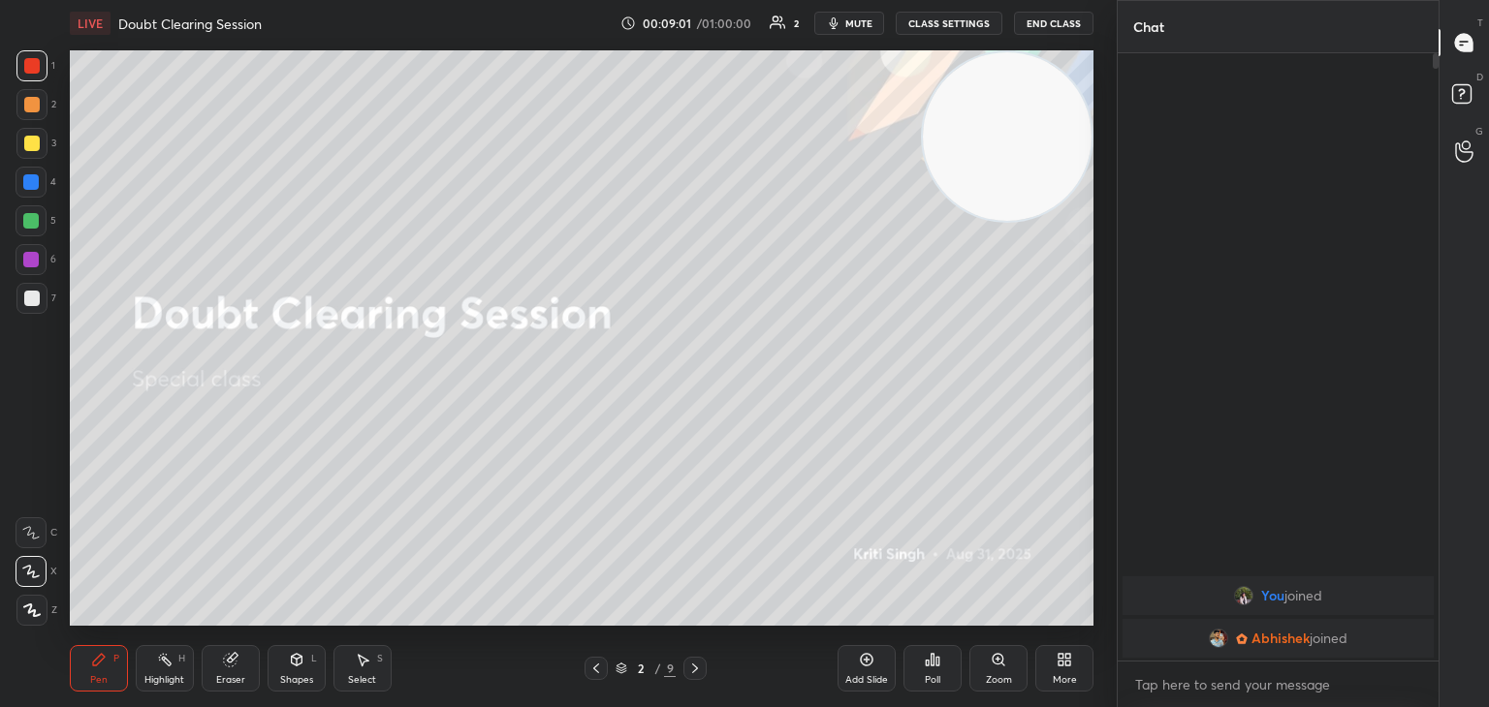
click at [863, 18] on span "mute" at bounding box center [858, 23] width 27 height 14
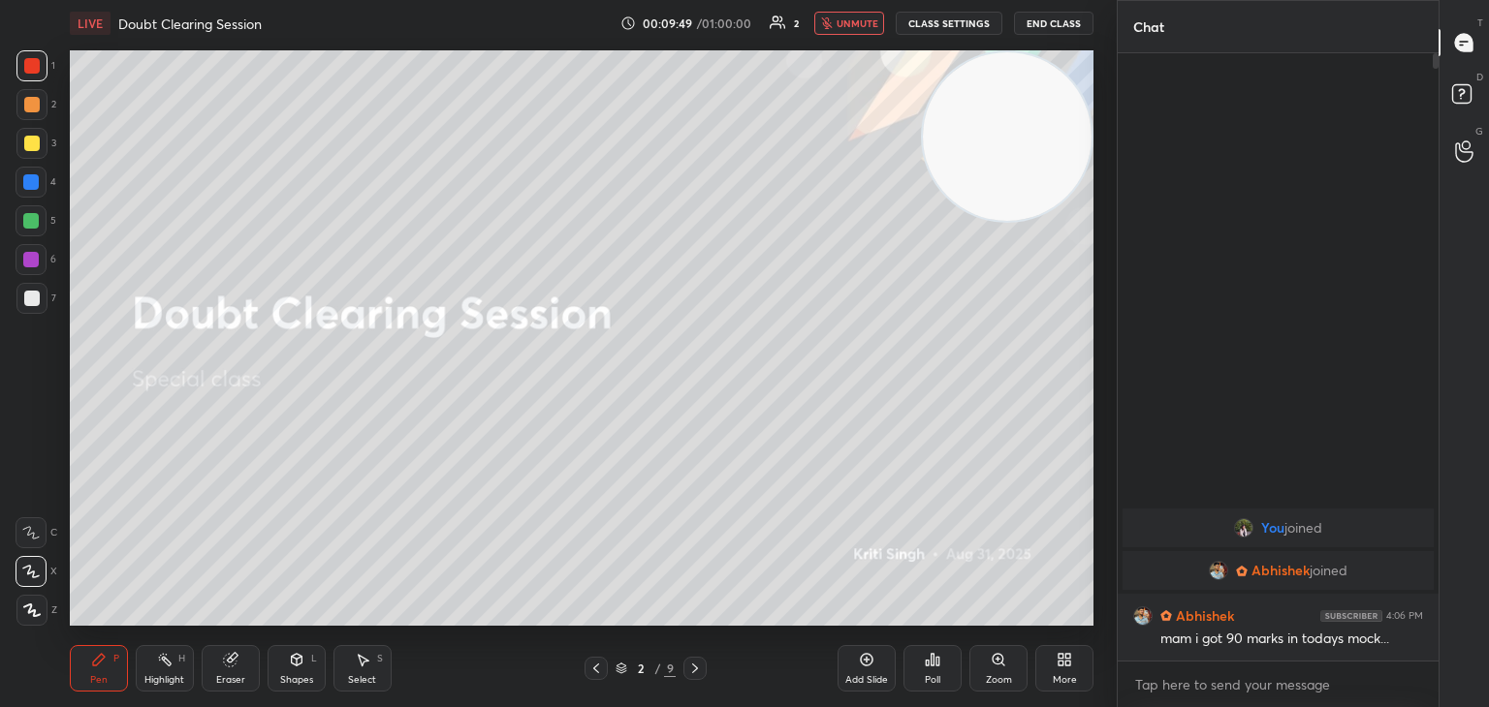
click at [841, 24] on span "unmute" at bounding box center [857, 23] width 42 height 14
click at [865, 662] on icon at bounding box center [867, 660] width 6 height 6
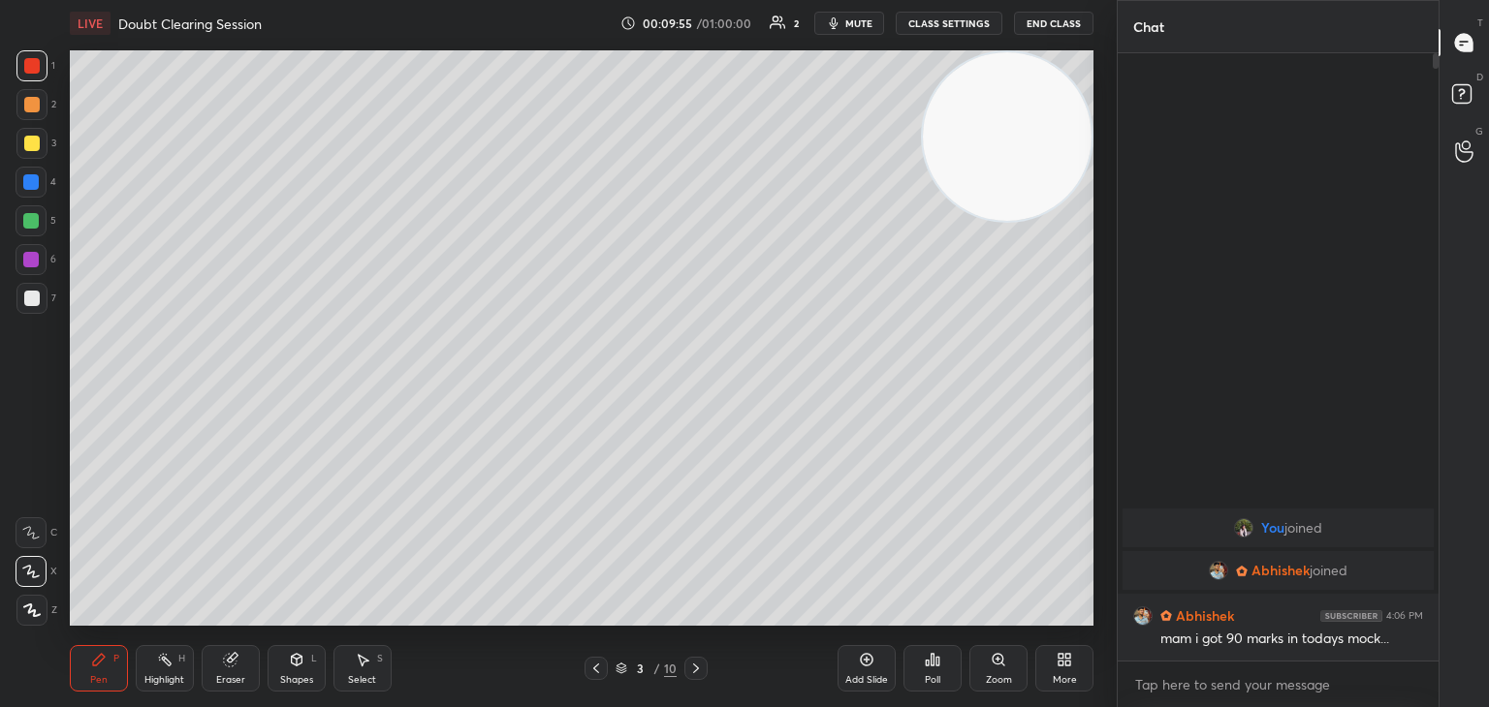
click at [32, 148] on div at bounding box center [32, 144] width 16 height 16
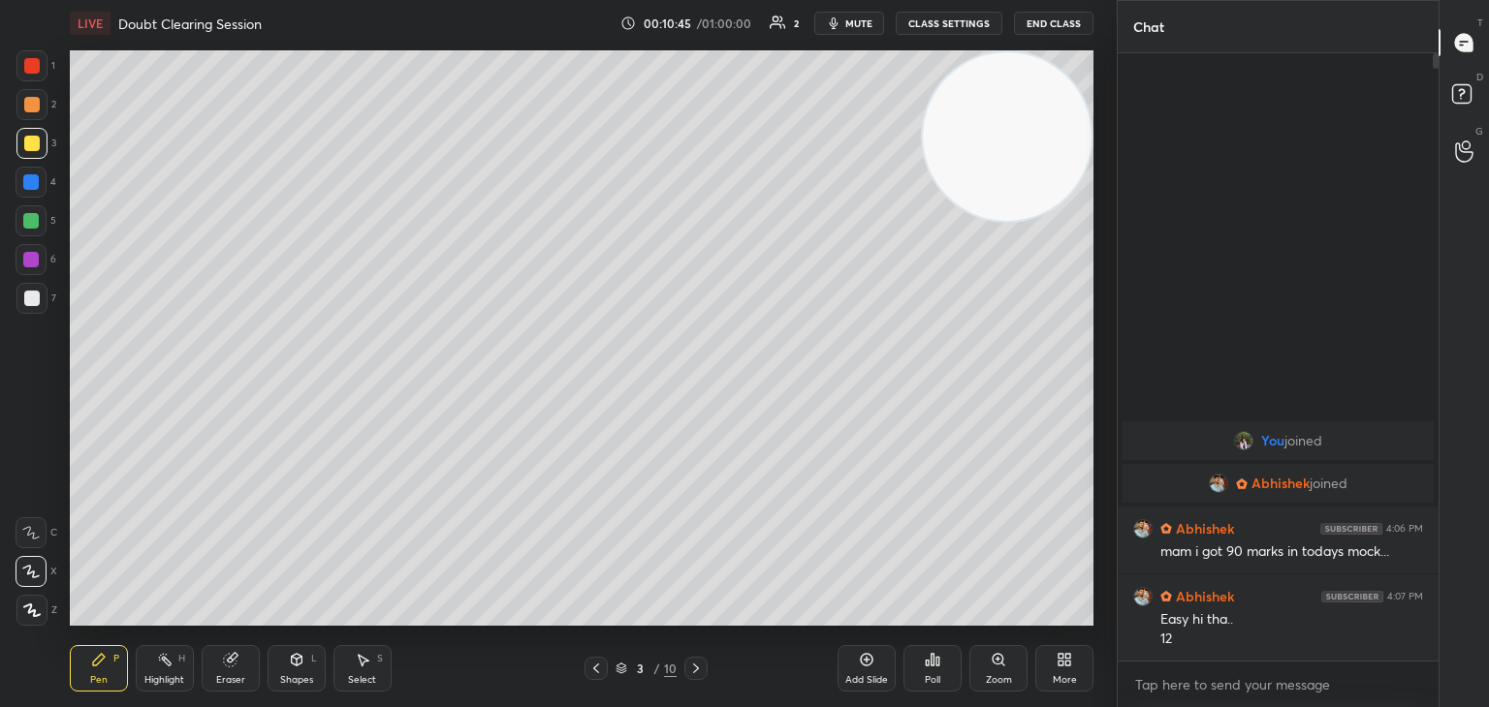
click at [853, 30] on button "mute" at bounding box center [849, 23] width 70 height 23
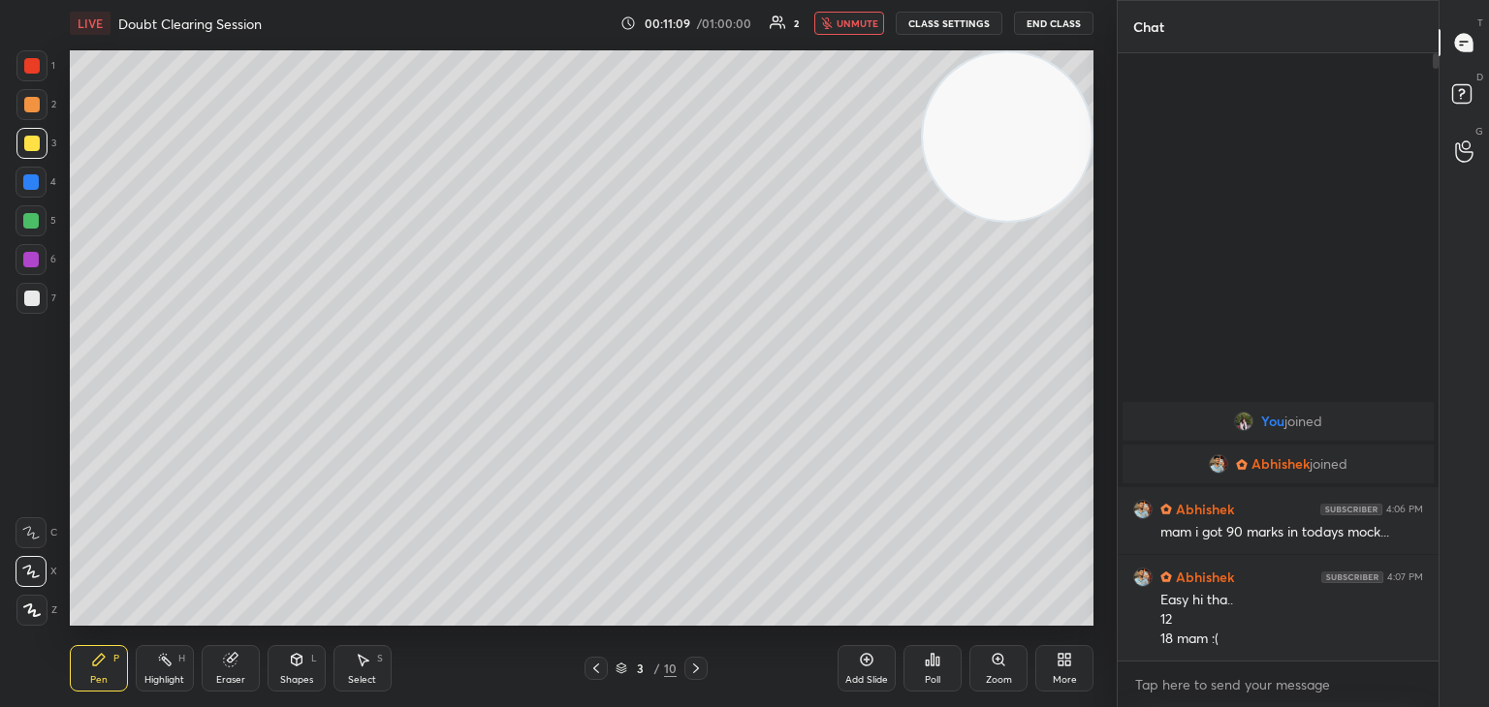
click at [872, 30] on button "unmute" at bounding box center [849, 23] width 70 height 23
click at [870, 661] on icon at bounding box center [867, 660] width 16 height 16
click at [866, 664] on icon at bounding box center [867, 660] width 16 height 16
click at [862, 663] on icon at bounding box center [867, 660] width 16 height 16
click at [864, 659] on icon at bounding box center [867, 660] width 16 height 16
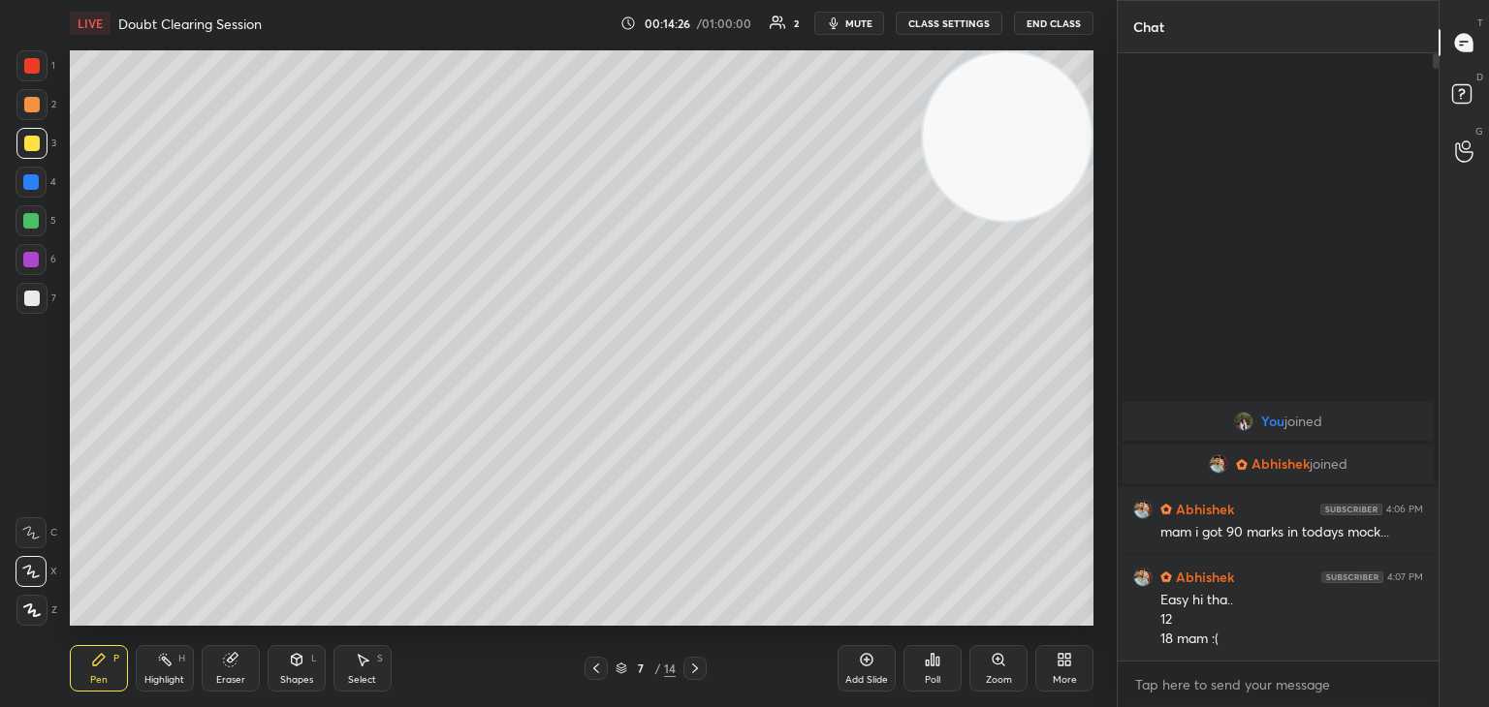
click at [857, 20] on span "mute" at bounding box center [858, 23] width 27 height 14
click at [32, 311] on div at bounding box center [31, 298] width 31 height 31
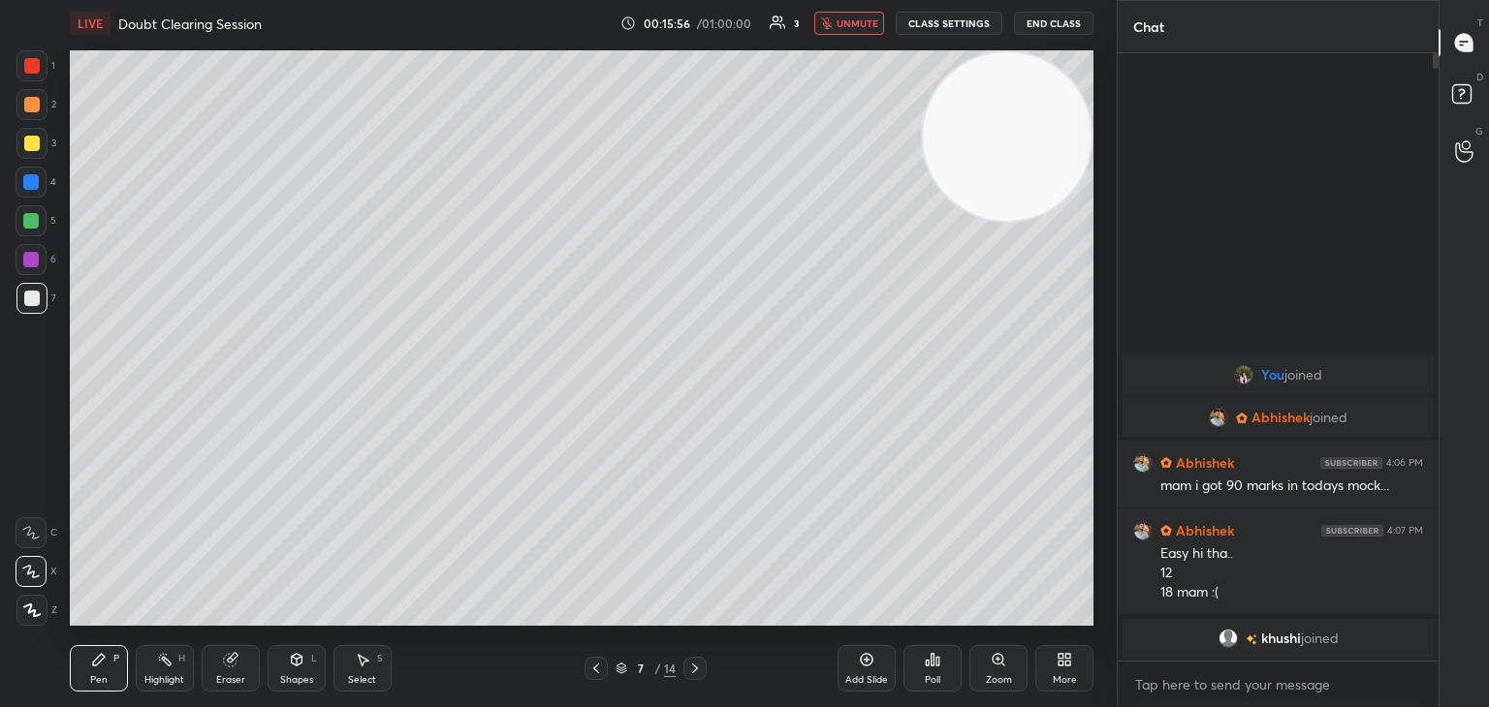
click at [864, 24] on span "unmute" at bounding box center [857, 23] width 42 height 14
click at [229, 667] on icon at bounding box center [230, 660] width 13 height 13
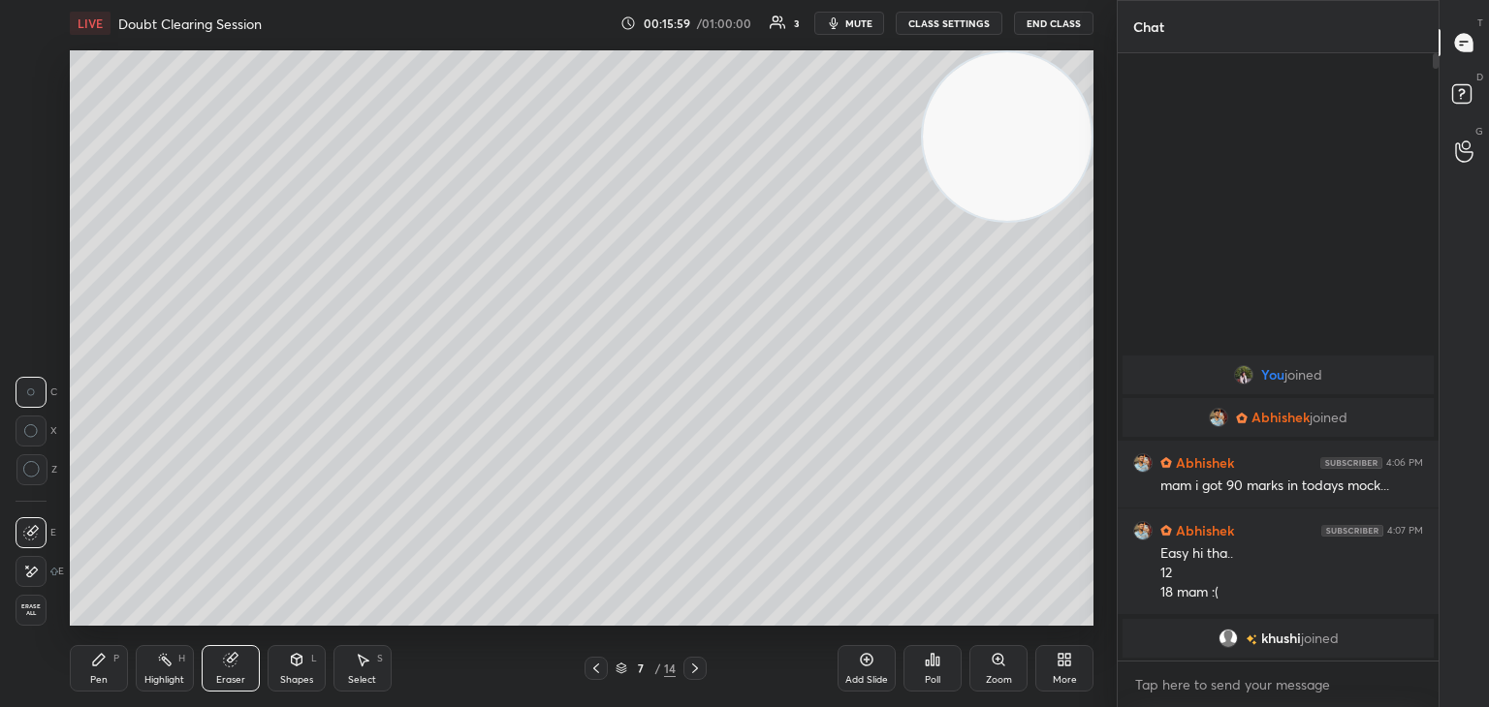
click at [30, 610] on span "Erase all" at bounding box center [30, 611] width 29 height 14
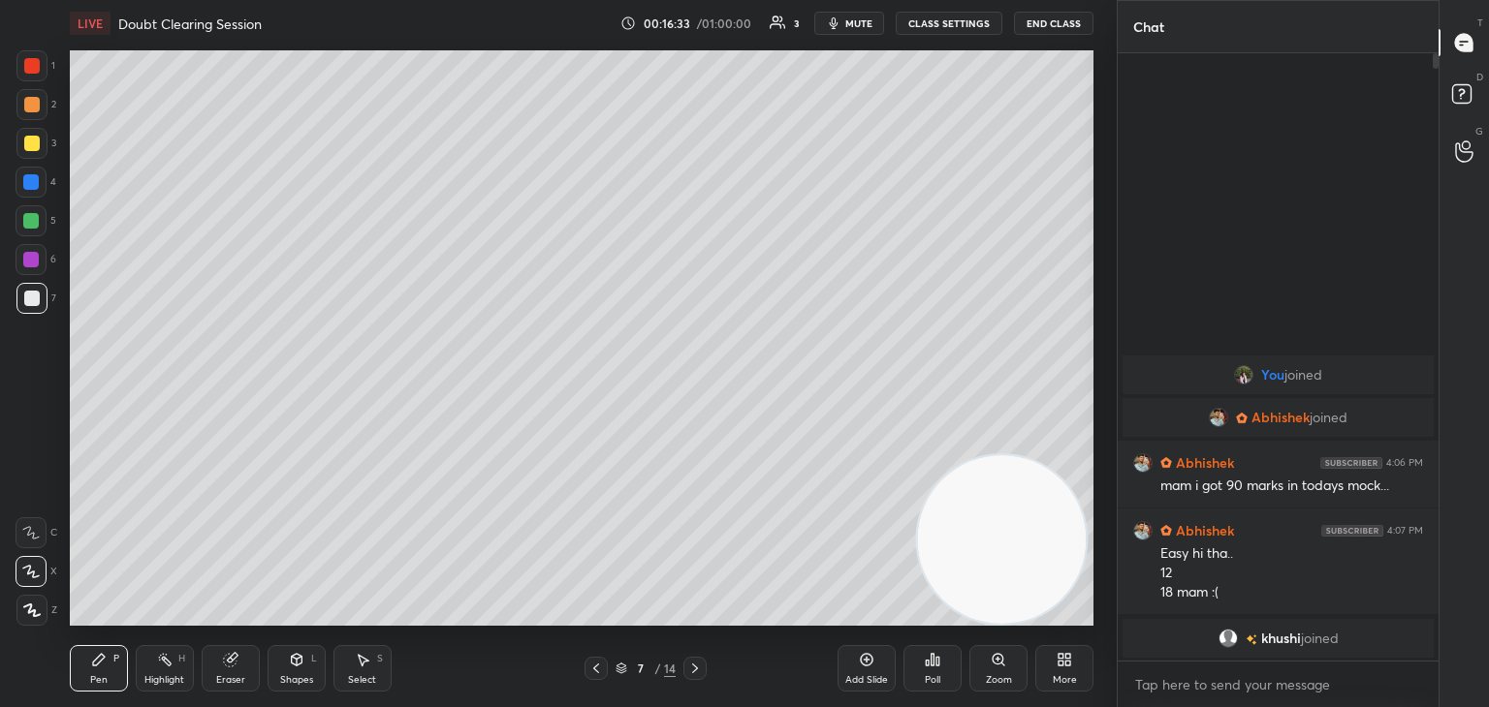
click at [37, 141] on div at bounding box center [32, 144] width 16 height 16
click at [861, 661] on icon at bounding box center [867, 660] width 13 height 13
click at [32, 299] on div at bounding box center [32, 299] width 16 height 16
click at [868, 664] on icon at bounding box center [867, 660] width 16 height 16
click at [31, 150] on div at bounding box center [32, 144] width 16 height 16
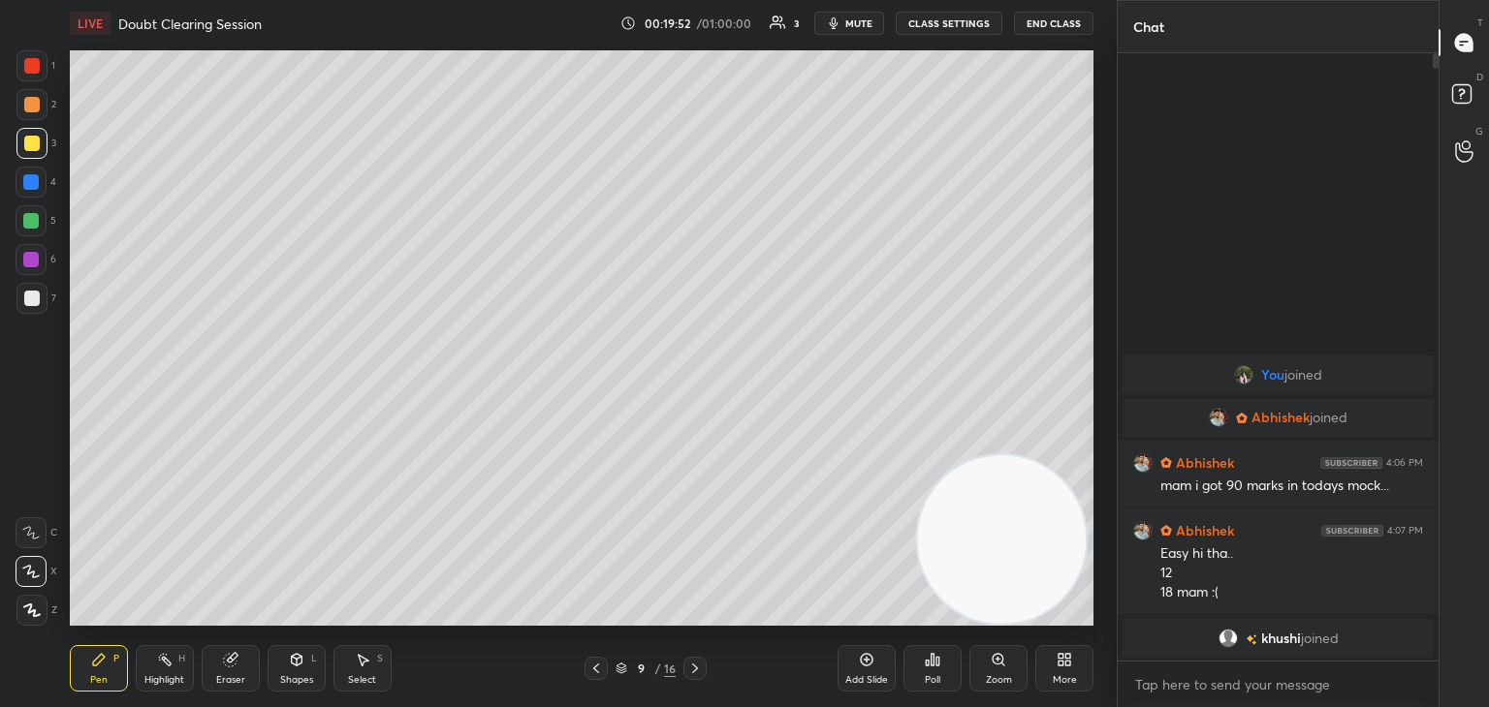
click at [618, 666] on icon at bounding box center [621, 666] width 10 height 5
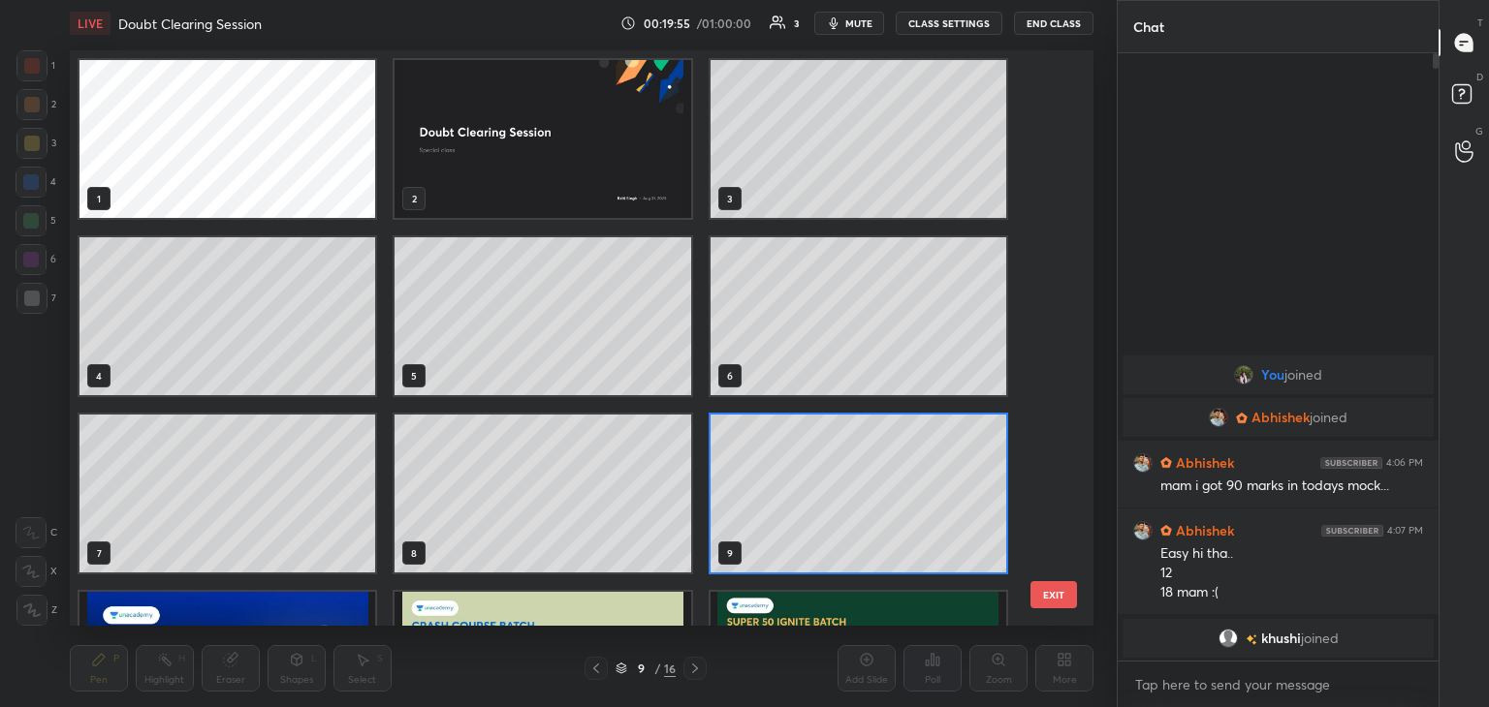
click at [620, 183] on img "grid" at bounding box center [542, 139] width 296 height 158
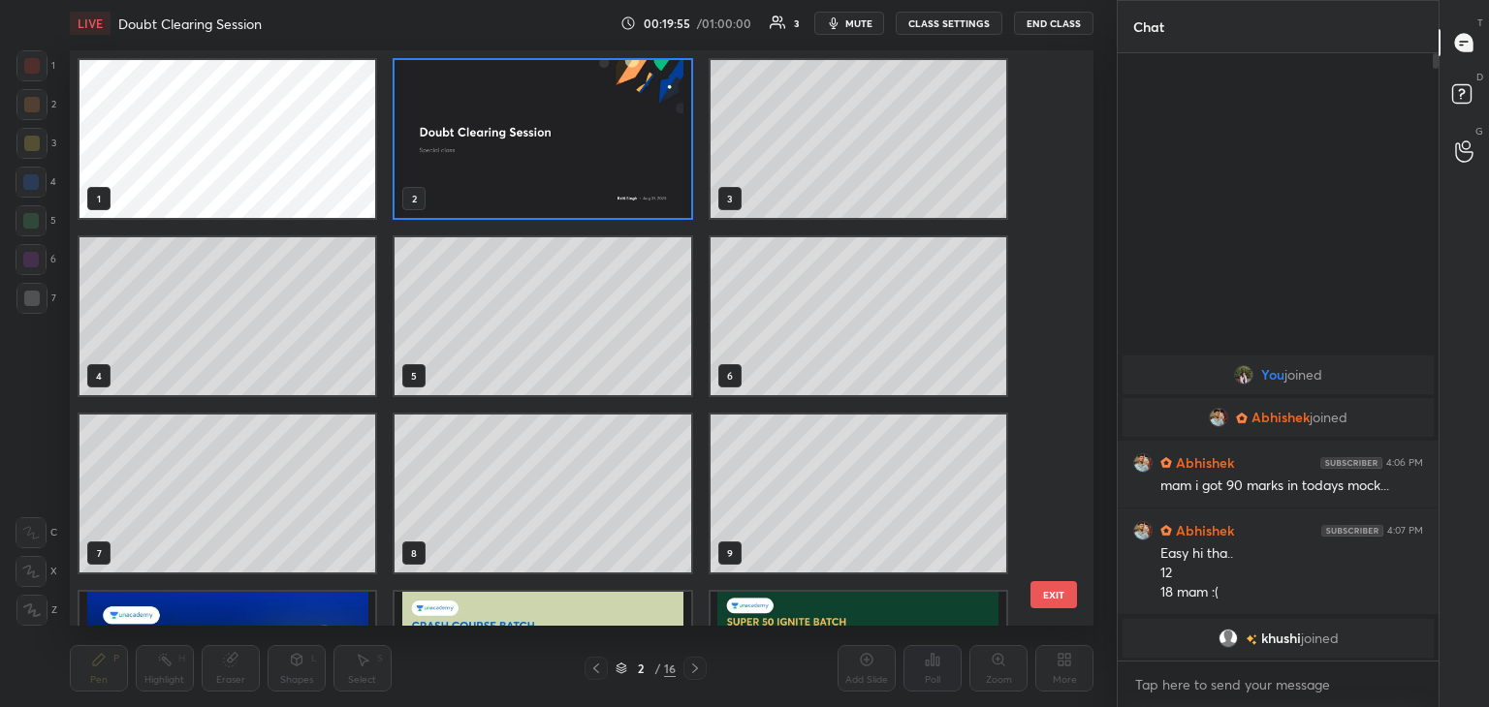
click at [619, 184] on img "grid" at bounding box center [542, 139] width 296 height 158
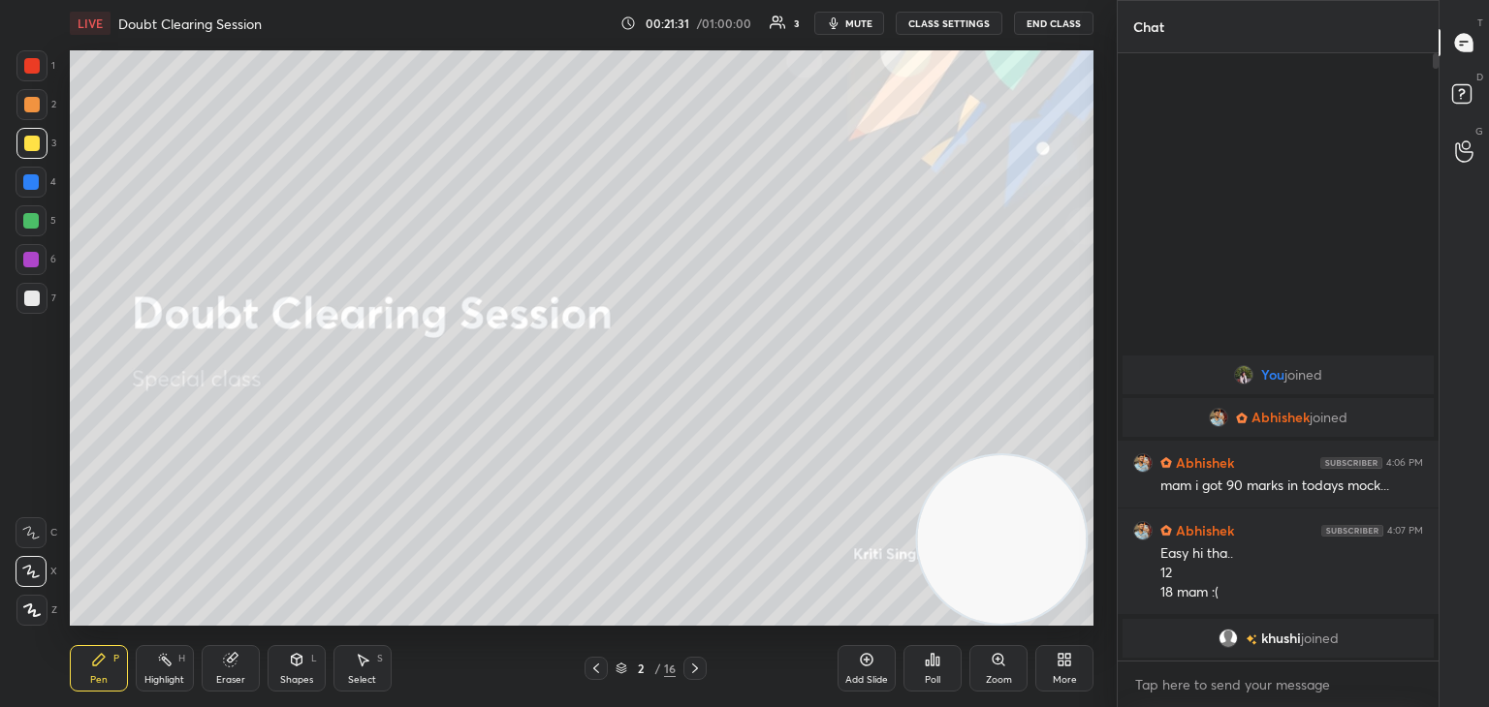
click at [857, 19] on span "mute" at bounding box center [858, 23] width 27 height 14
click at [1060, 664] on icon at bounding box center [1060, 663] width 5 height 5
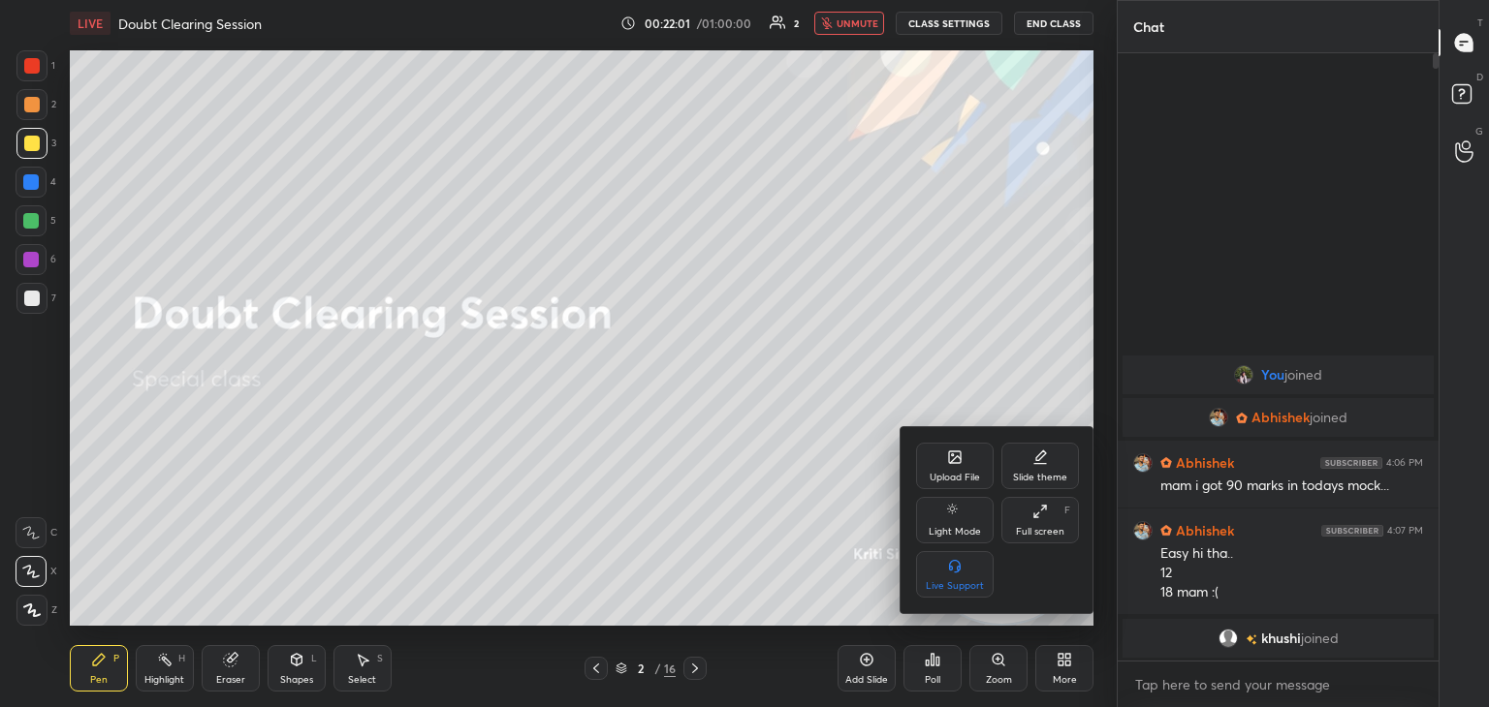
click at [954, 473] on div "Upload File" at bounding box center [954, 478] width 50 height 10
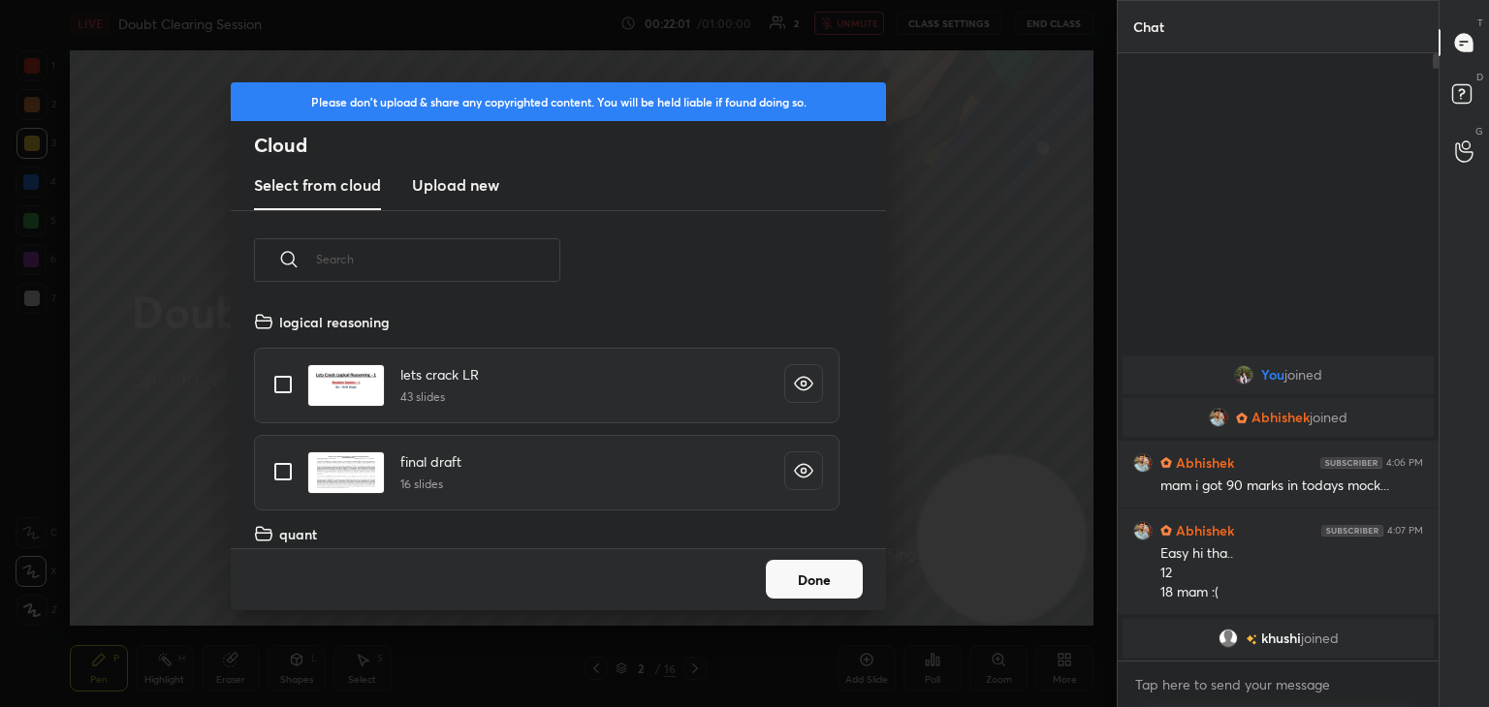
scroll to position [238, 622]
click at [453, 187] on h3 "Upload new" at bounding box center [455, 184] width 87 height 23
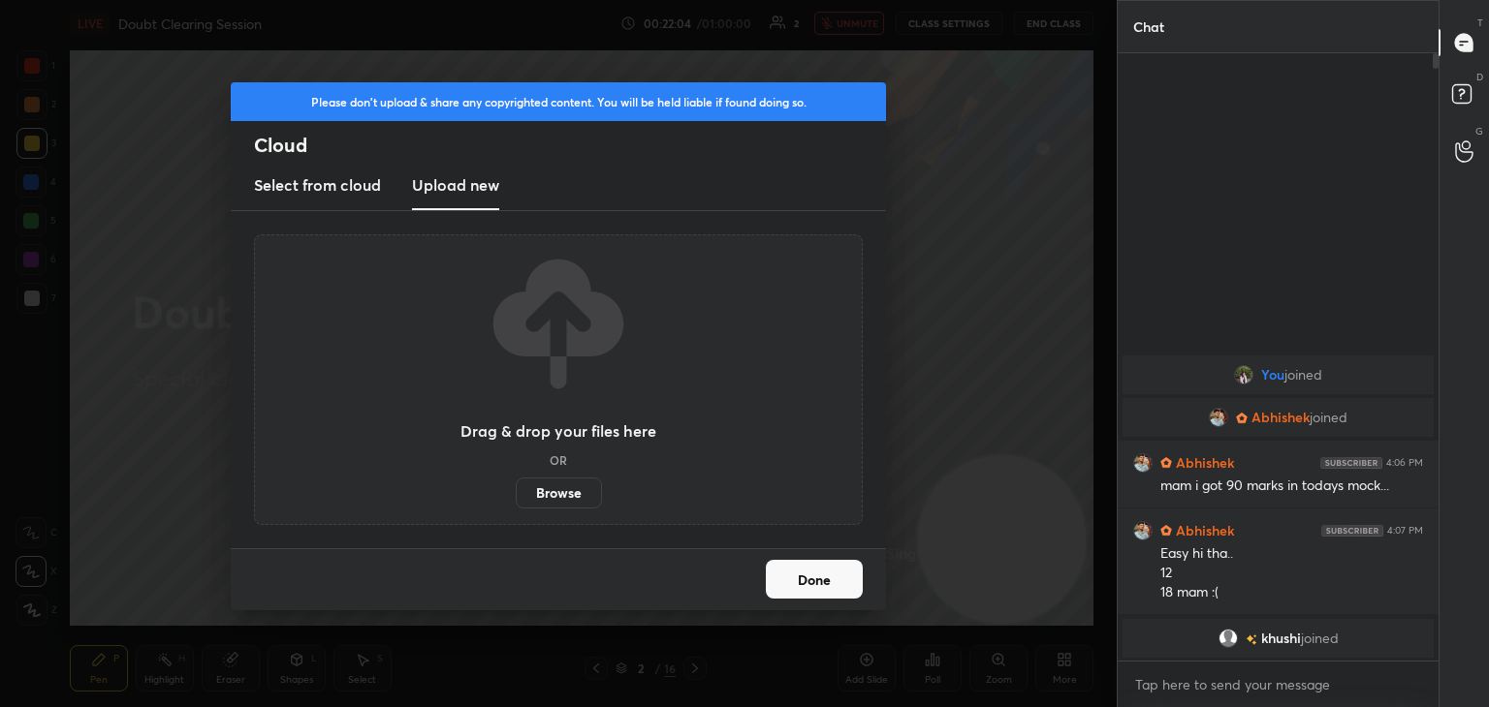
click at [562, 496] on label "Browse" at bounding box center [559, 493] width 86 height 31
click at [516, 496] on input "Browse" at bounding box center [516, 493] width 0 height 31
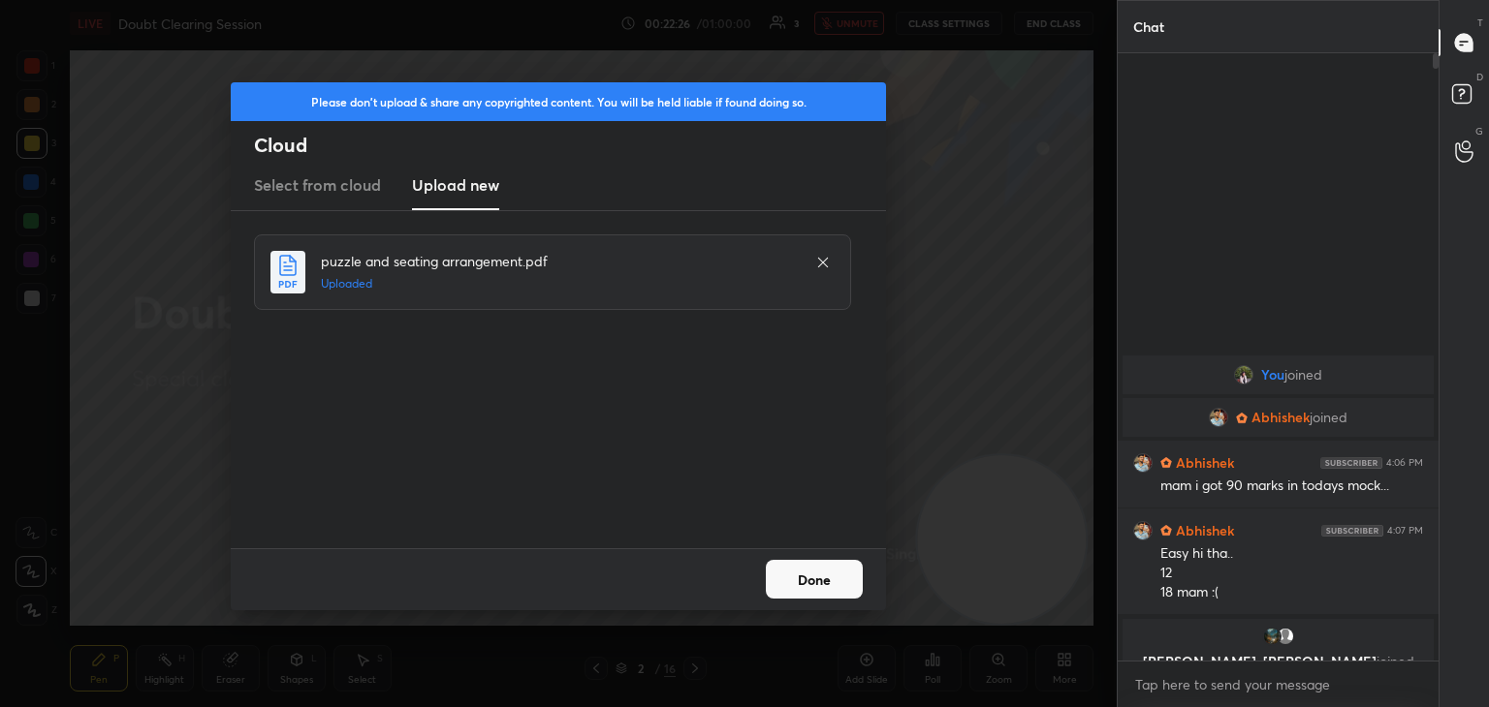
click at [846, 590] on button "Done" at bounding box center [814, 579] width 97 height 39
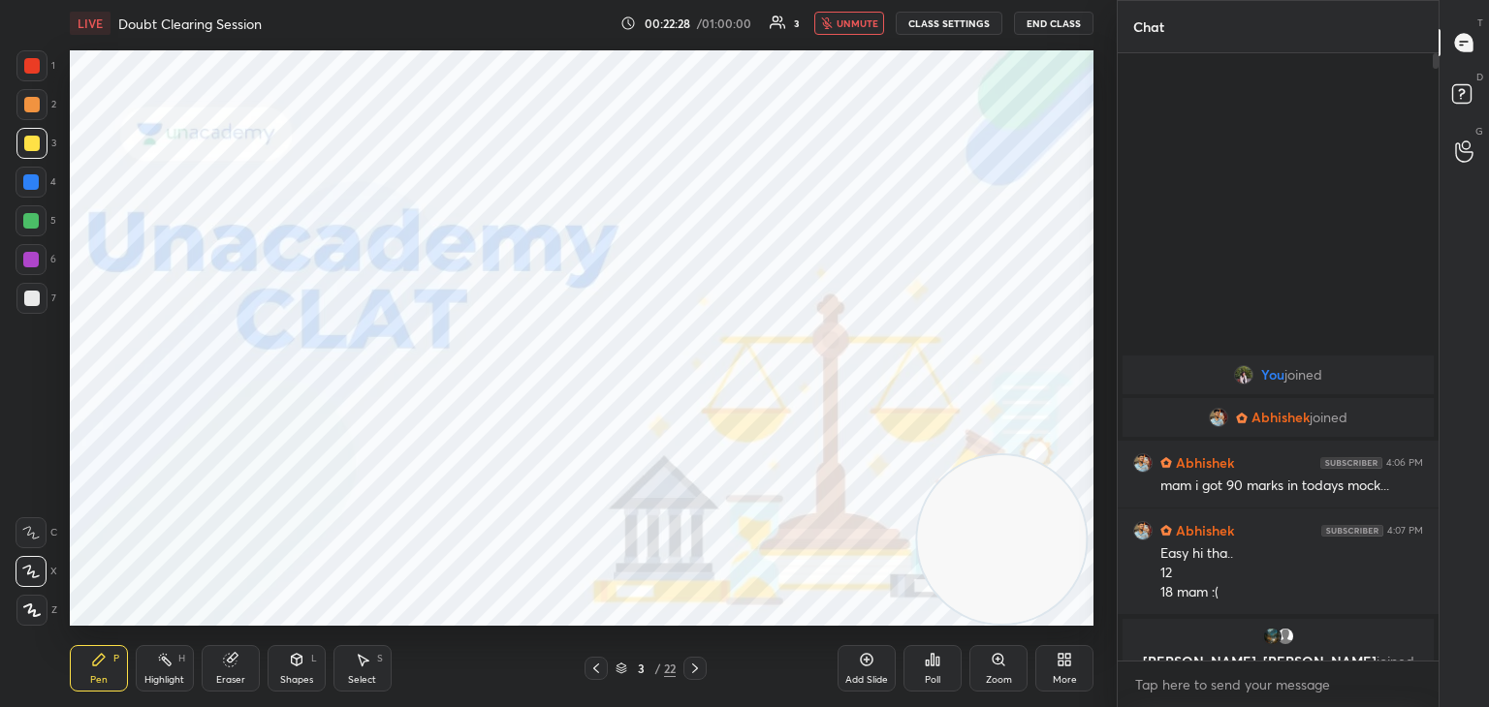
click at [849, 26] on span "unmute" at bounding box center [857, 23] width 42 height 14
click at [597, 672] on icon at bounding box center [596, 669] width 16 height 16
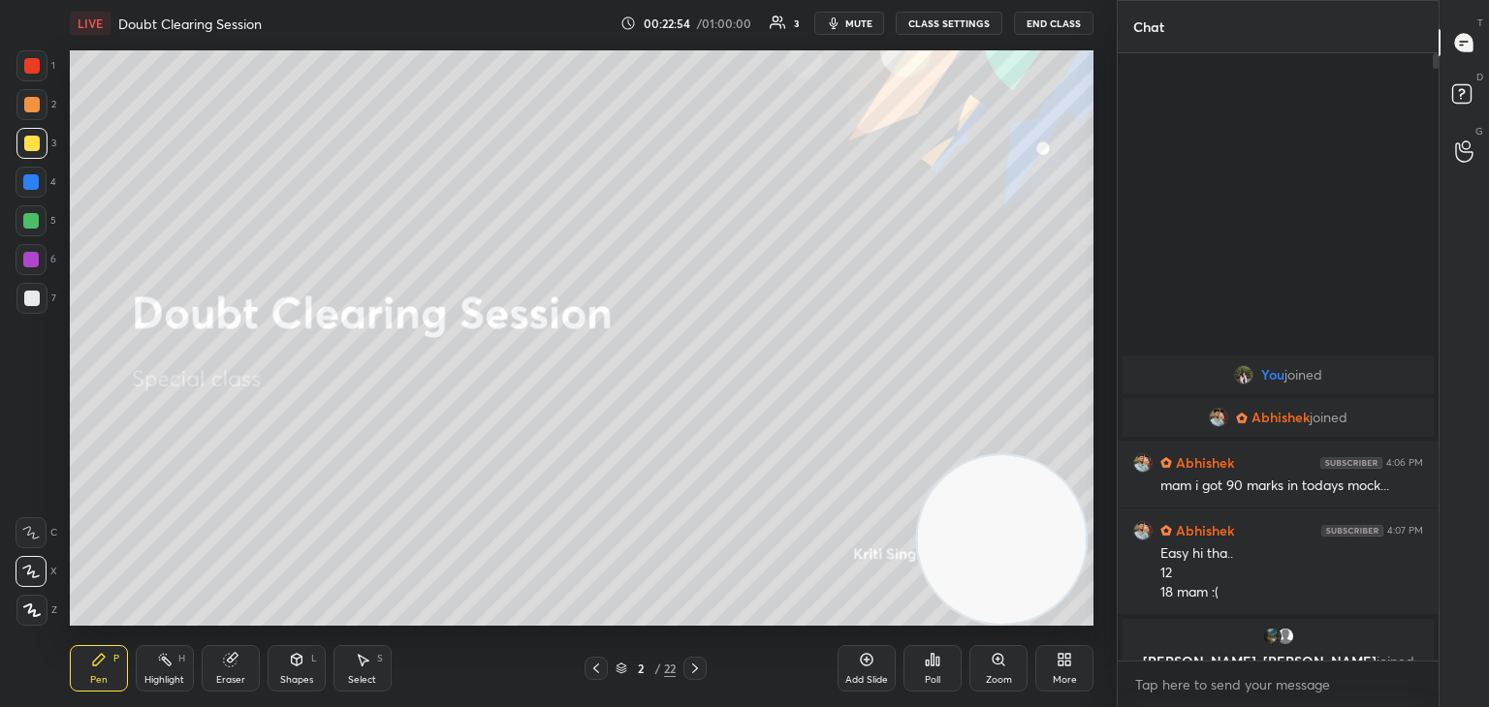
click at [620, 672] on icon at bounding box center [621, 669] width 12 height 12
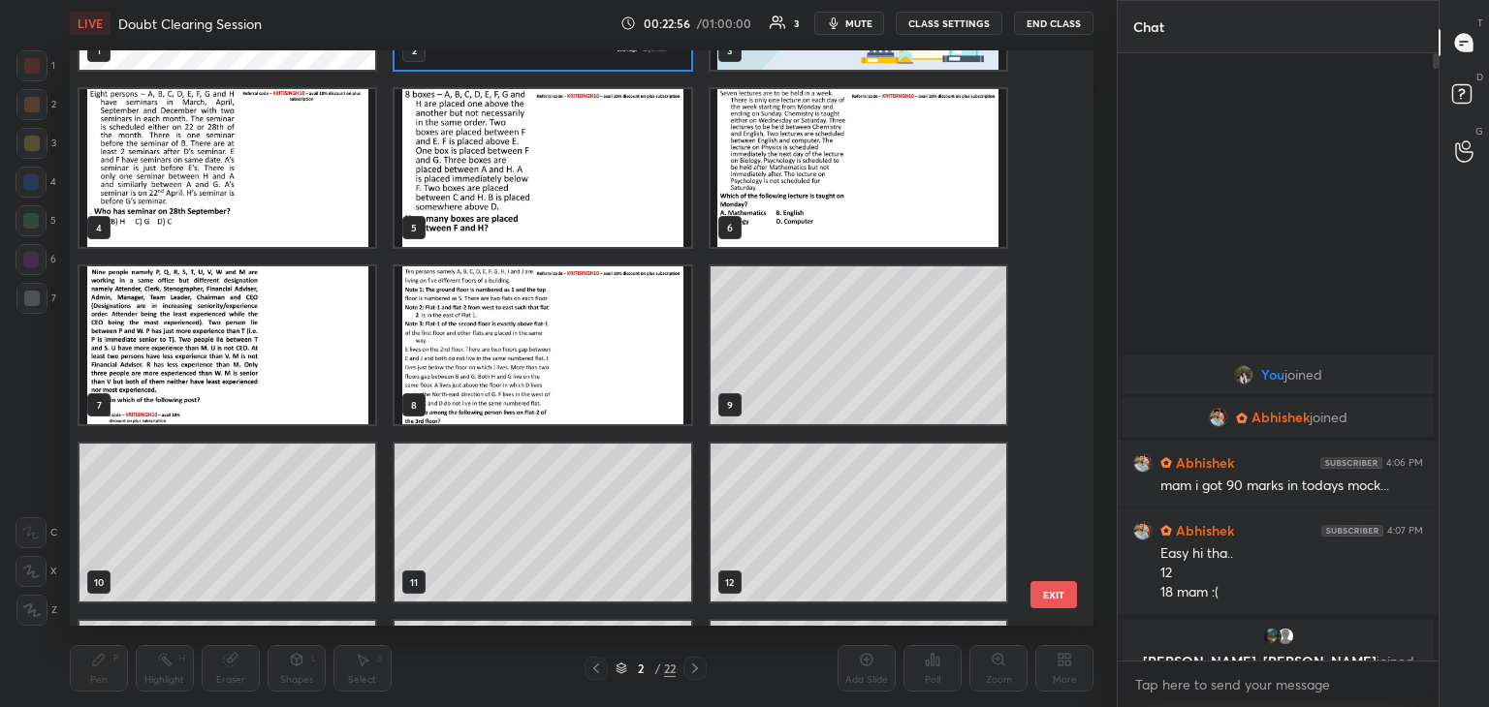
scroll to position [0, 0]
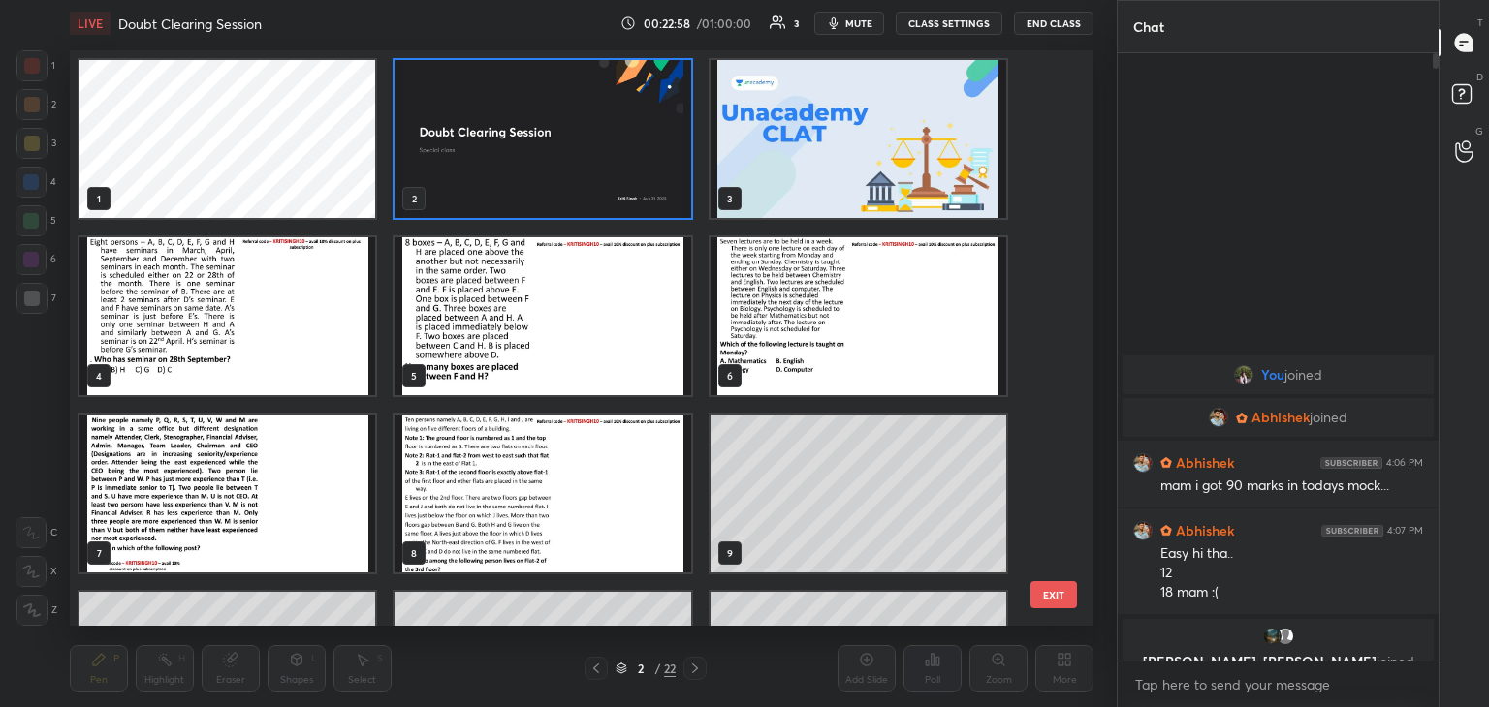
click at [268, 313] on img "grid" at bounding box center [227, 316] width 296 height 158
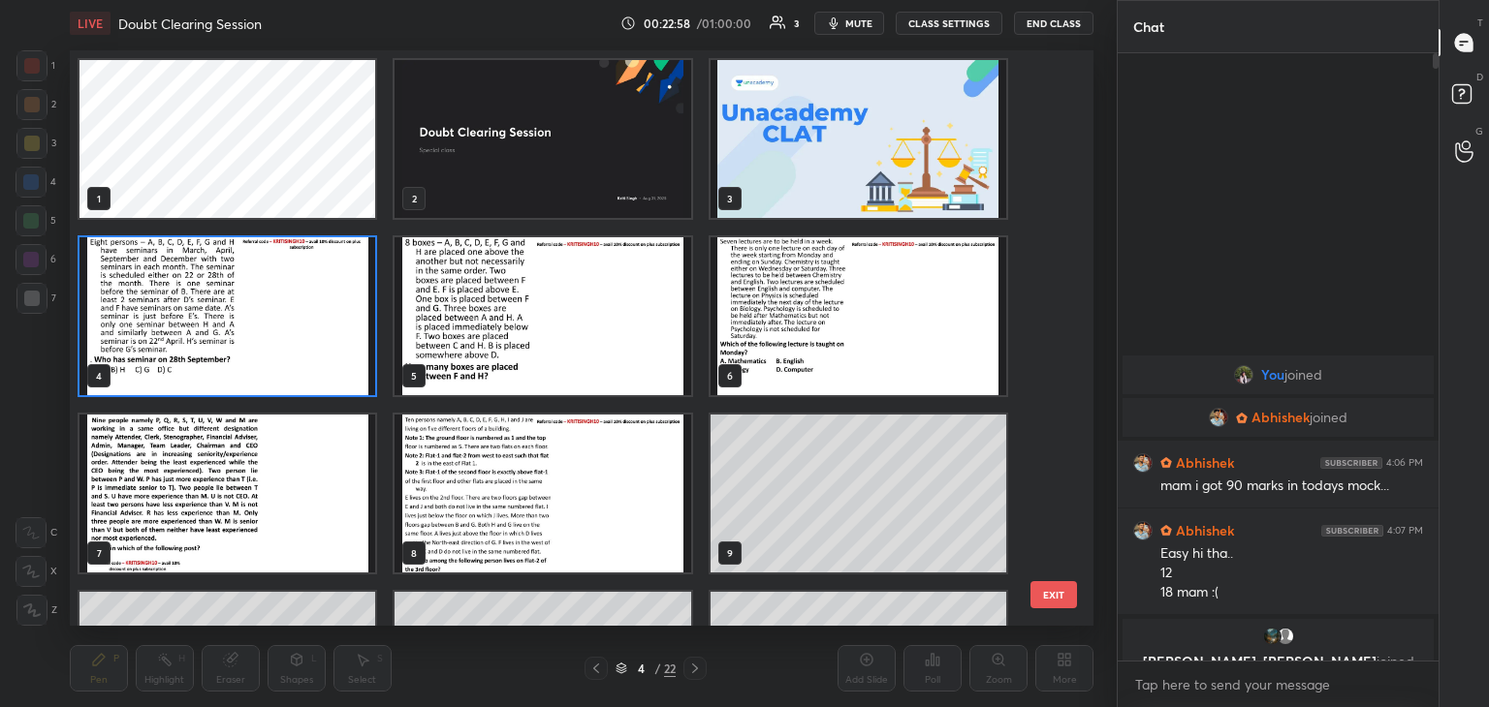
click at [268, 319] on img "grid" at bounding box center [227, 316] width 296 height 158
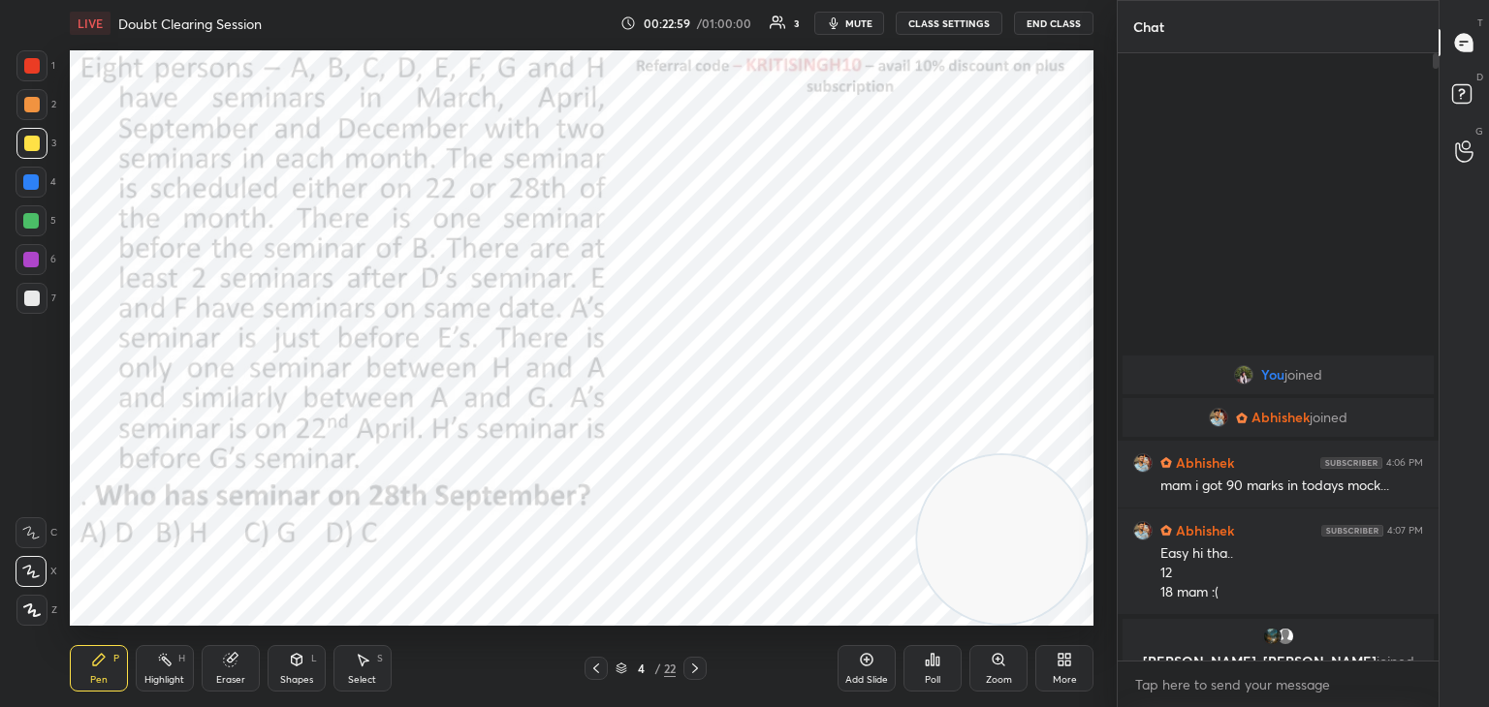
click at [696, 672] on icon at bounding box center [695, 669] width 16 height 16
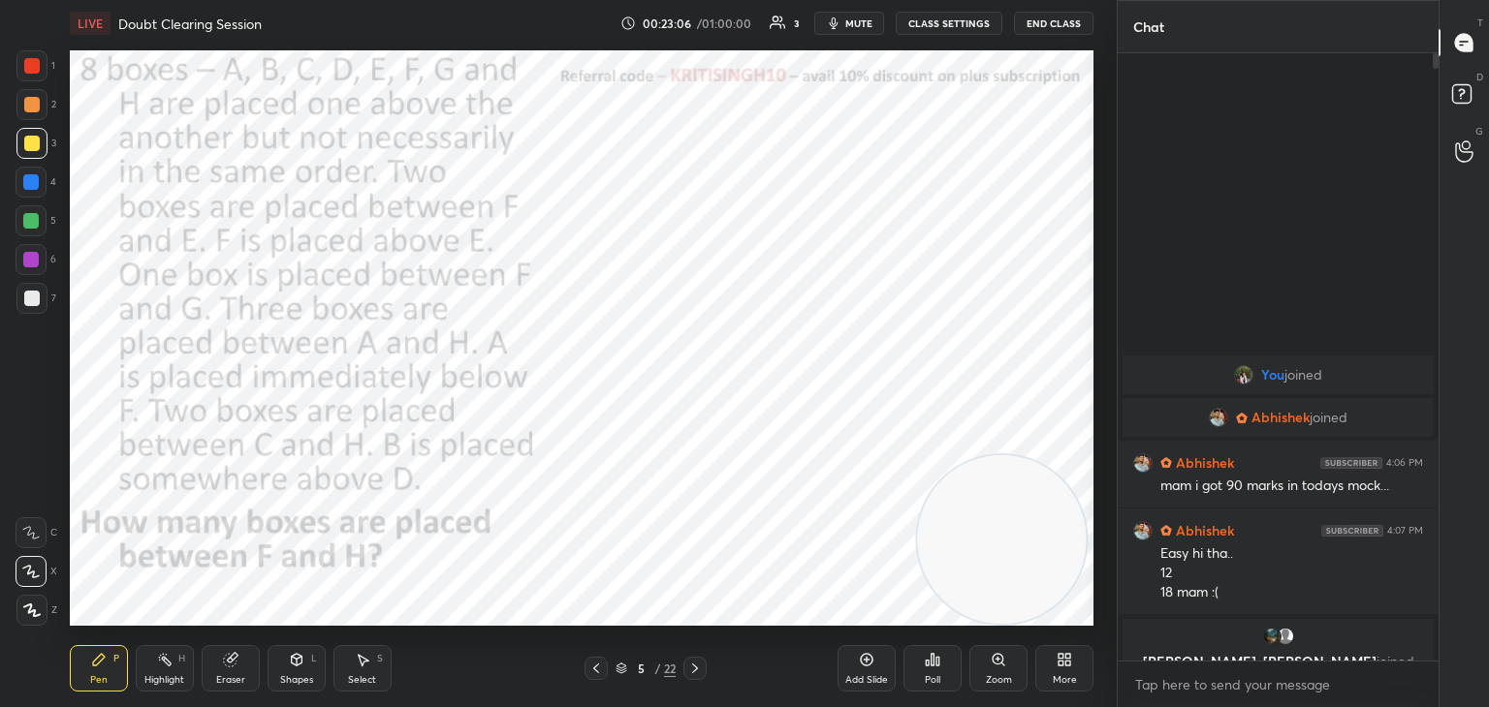
click at [37, 63] on div at bounding box center [32, 66] width 16 height 16
click at [864, 26] on span "mute" at bounding box center [858, 23] width 27 height 14
click at [871, 26] on span "unmute" at bounding box center [857, 23] width 42 height 14
click at [597, 672] on icon at bounding box center [596, 669] width 16 height 16
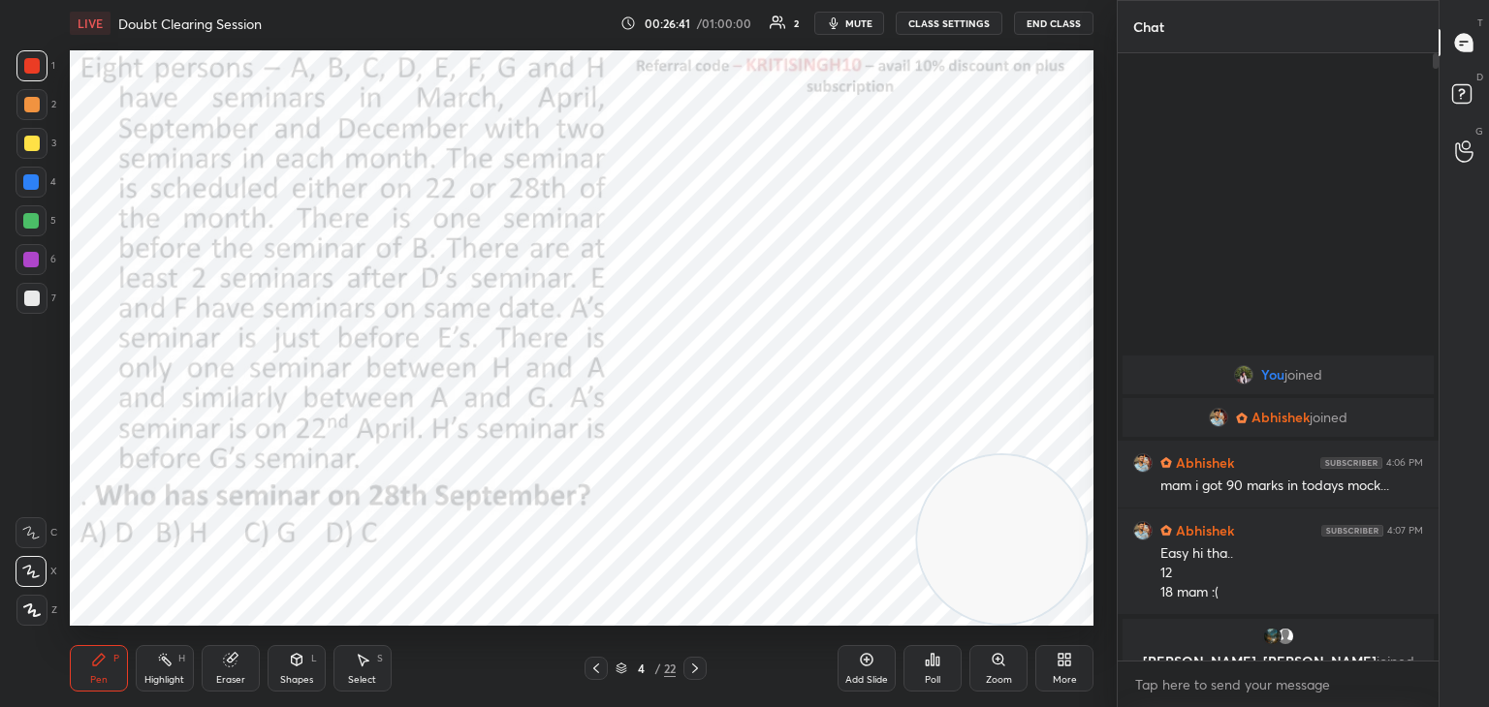
click at [597, 676] on icon at bounding box center [596, 669] width 16 height 16
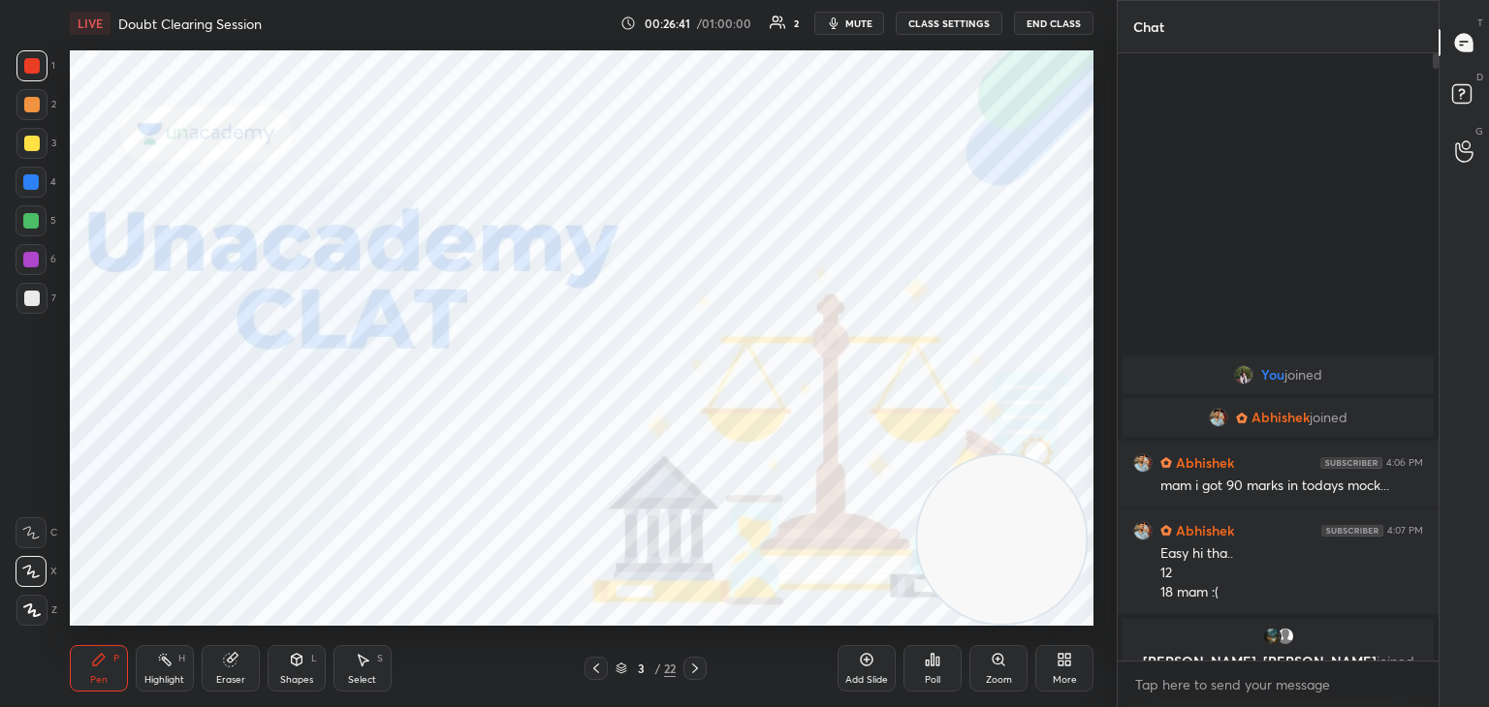
click at [624, 671] on icon at bounding box center [621, 669] width 12 height 12
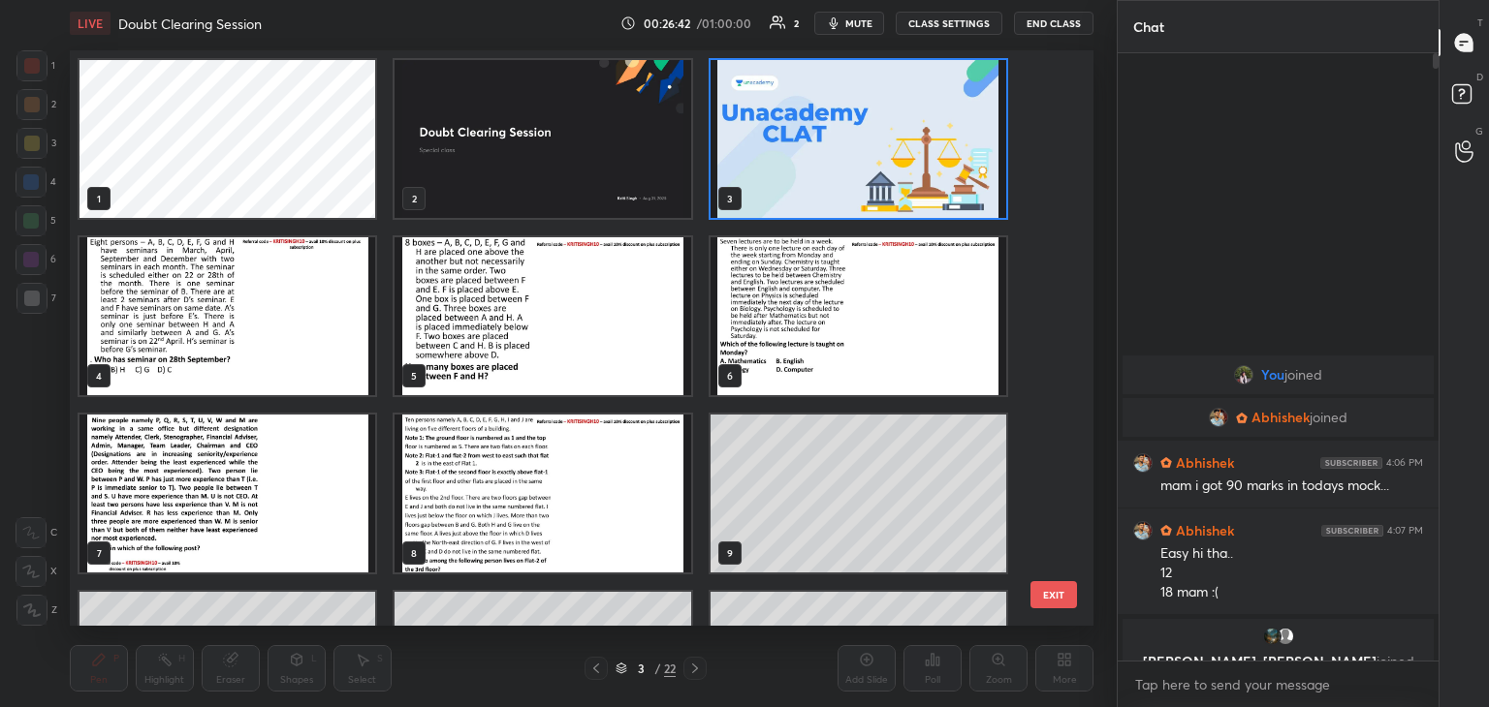
scroll to position [570, 1014]
click at [617, 680] on div "Pen P Highlight H Eraser Shapes L Select S 3 / 22 Add Slide Poll Zoom More" at bounding box center [581, 669] width 1023 height 78
click at [582, 160] on img "grid" at bounding box center [542, 139] width 296 height 158
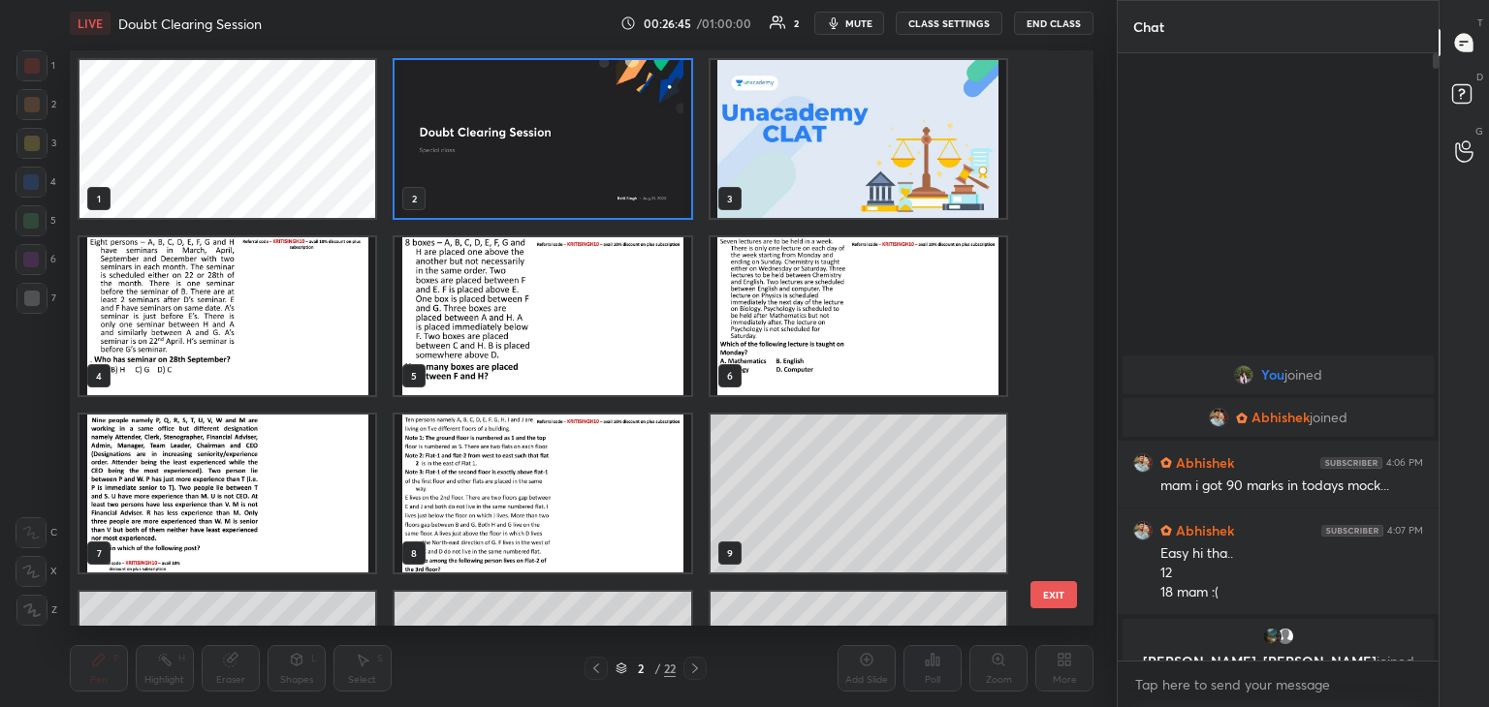
click at [588, 161] on img "grid" at bounding box center [542, 139] width 296 height 158
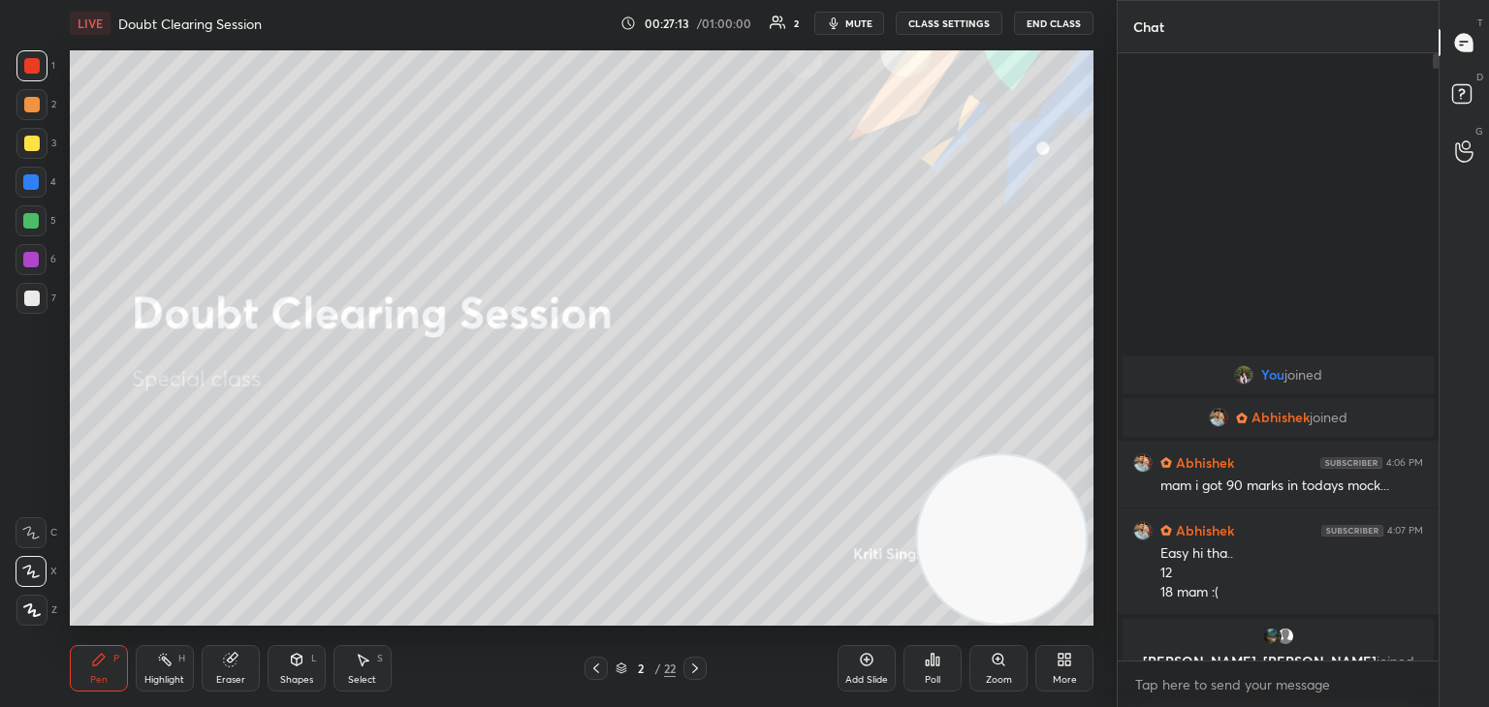
click at [861, 26] on span "mute" at bounding box center [858, 23] width 27 height 14
click at [868, 661] on icon at bounding box center [867, 660] width 16 height 16
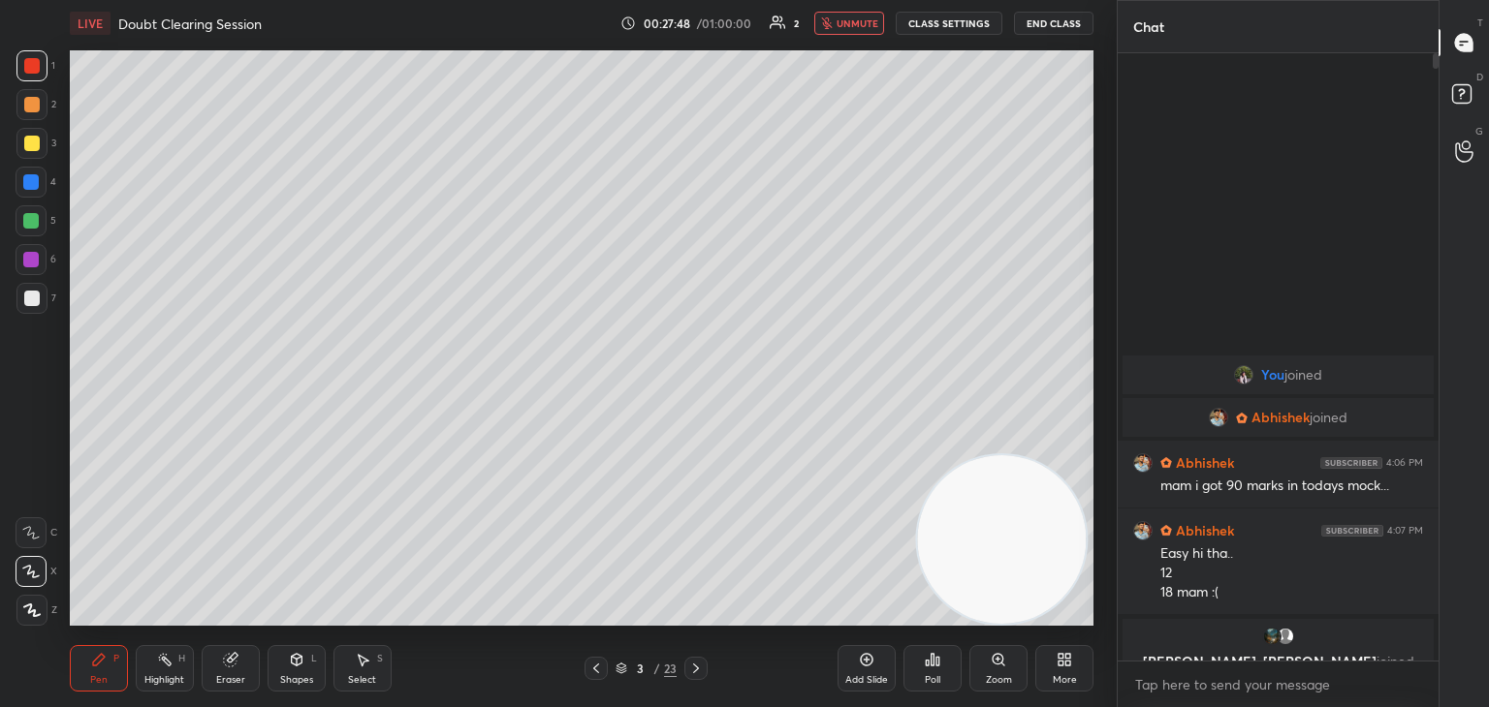
click at [589, 675] on icon at bounding box center [596, 669] width 16 height 16
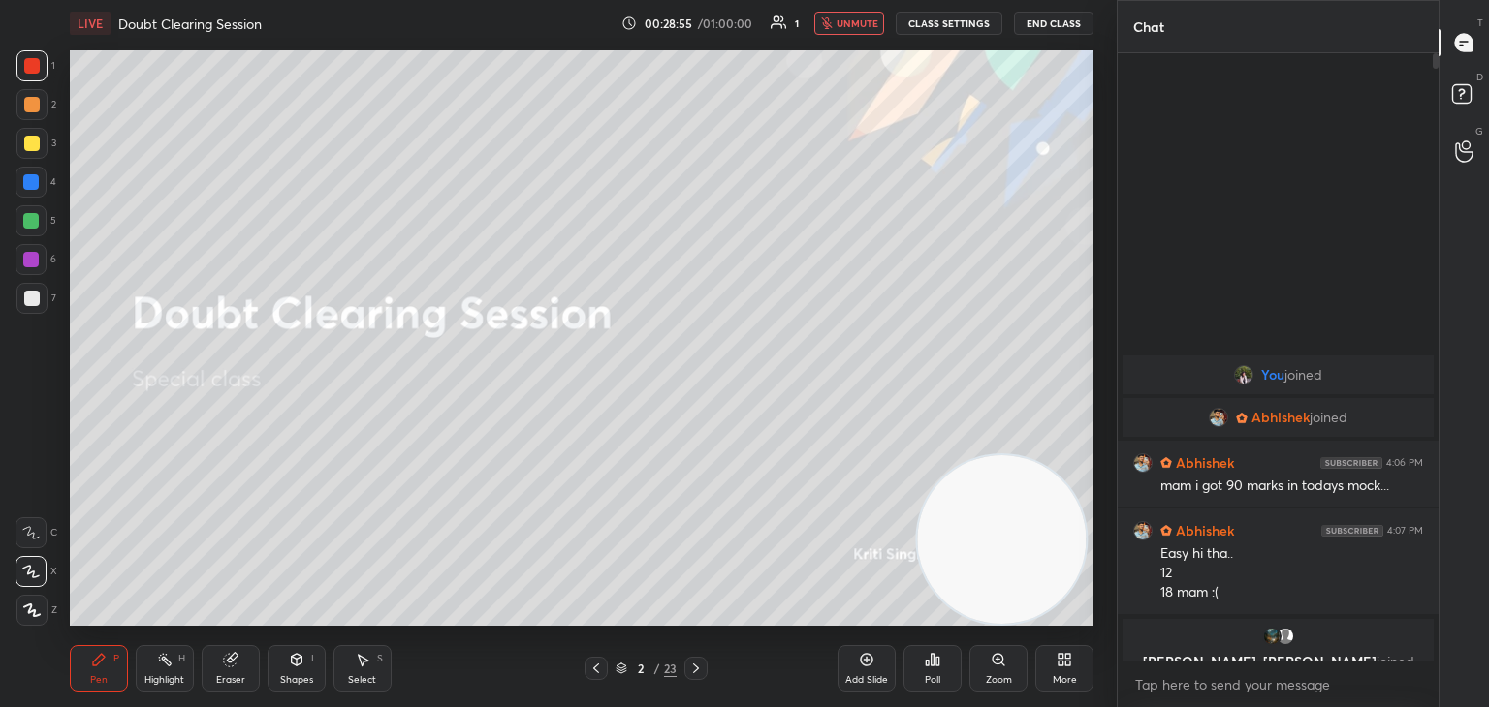
click at [26, 158] on div at bounding box center [31, 143] width 31 height 31
click at [864, 24] on span "unmute" at bounding box center [857, 23] width 42 height 14
click at [1051, 24] on button "End Class" at bounding box center [1053, 23] width 79 height 23
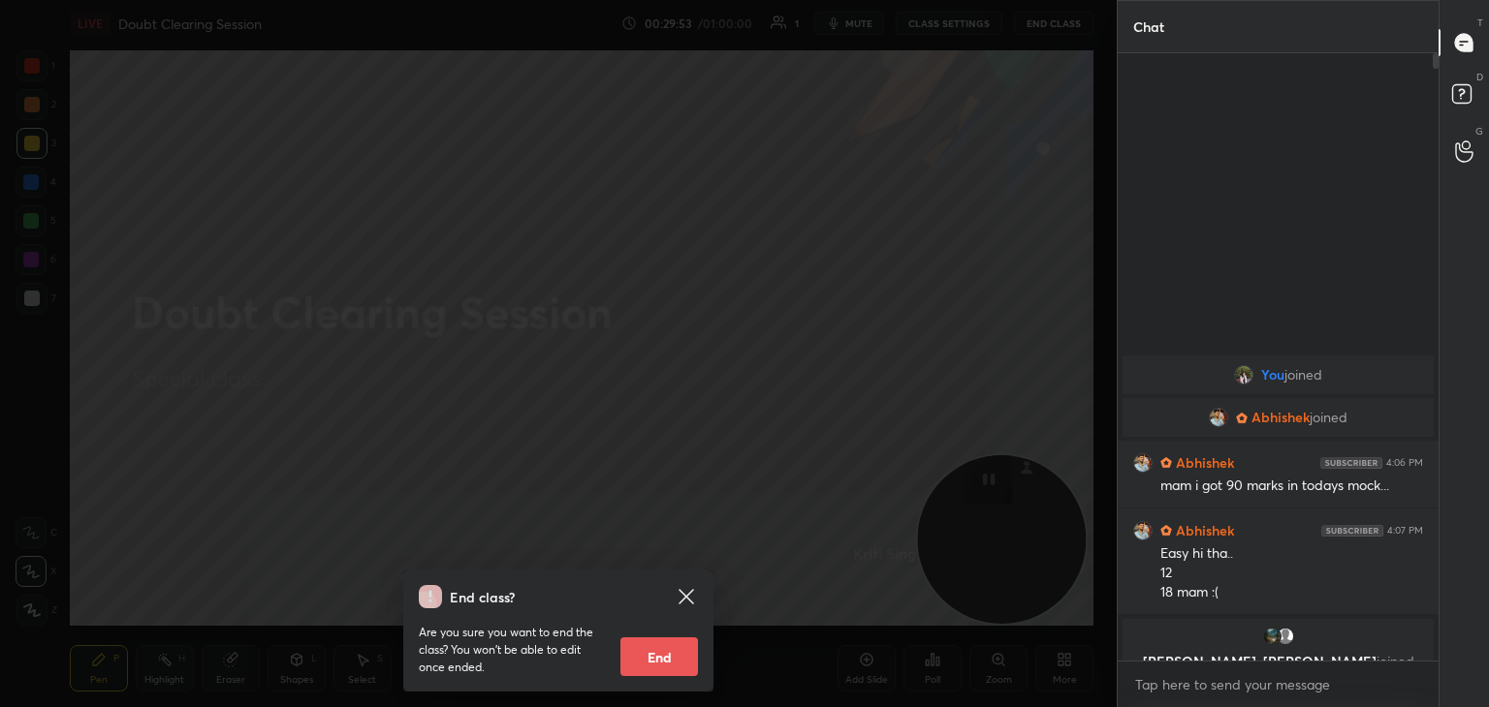
click at [658, 655] on button "End" at bounding box center [659, 657] width 78 height 39
type textarea "x"
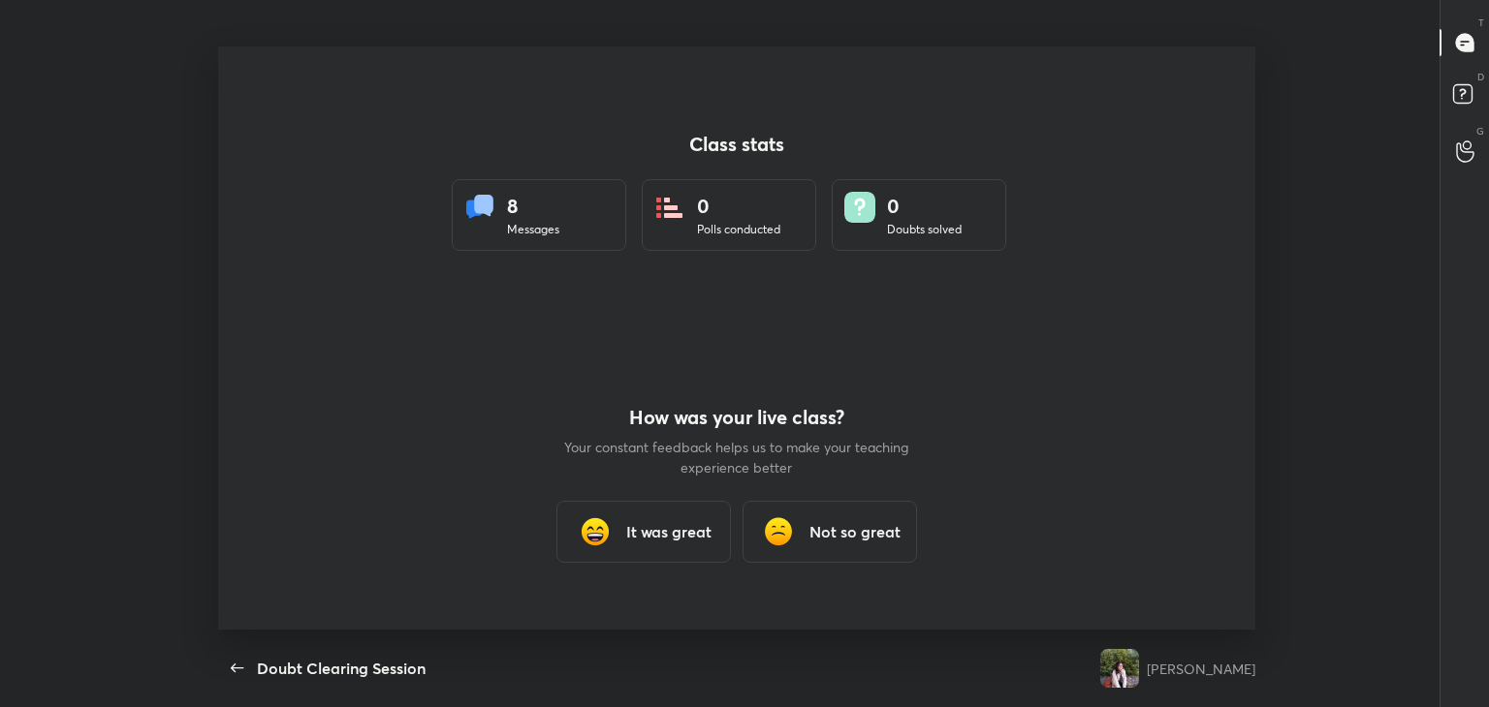
scroll to position [0, 0]
